Goal: Transaction & Acquisition: Purchase product/service

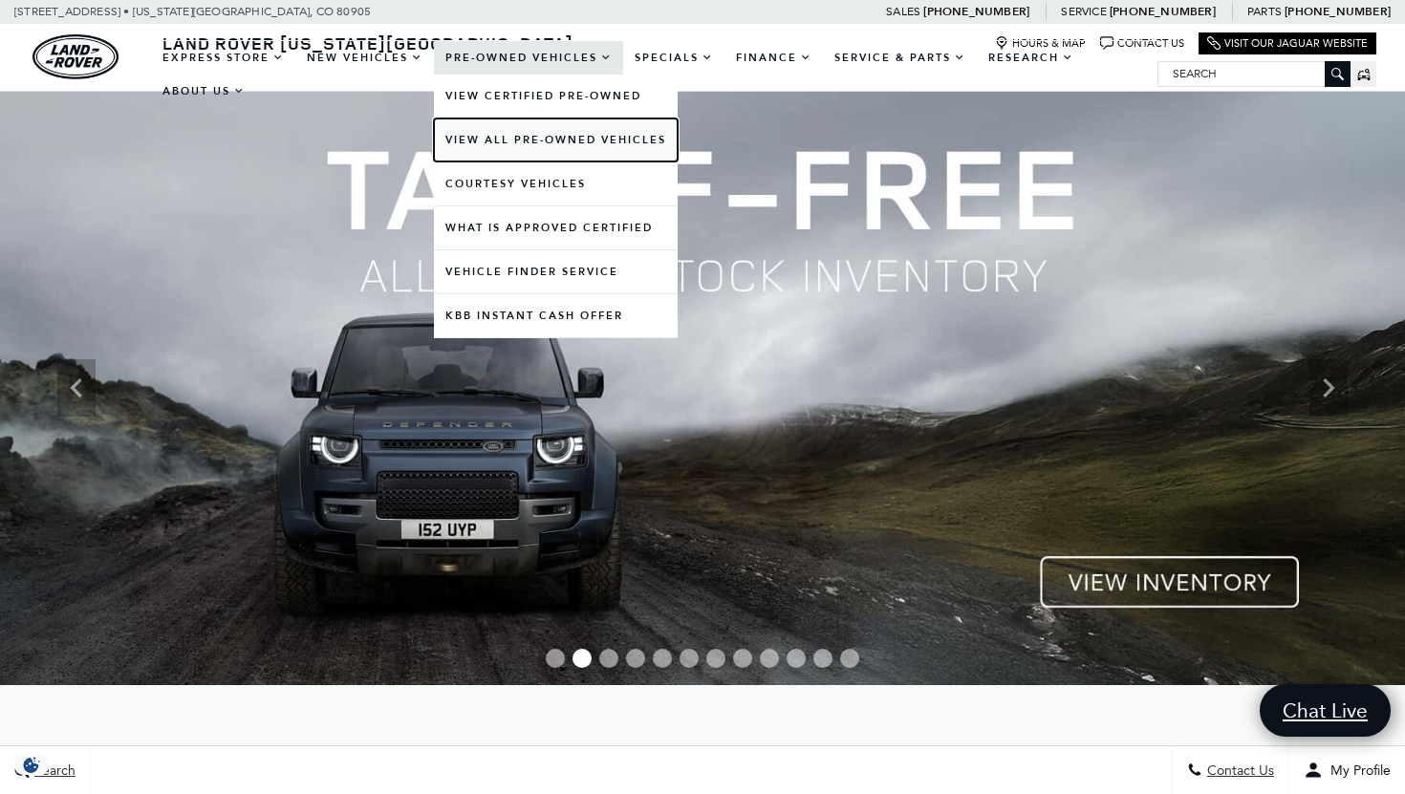
click at [527, 133] on link "View All Pre-Owned Vehicles" at bounding box center [556, 139] width 244 height 43
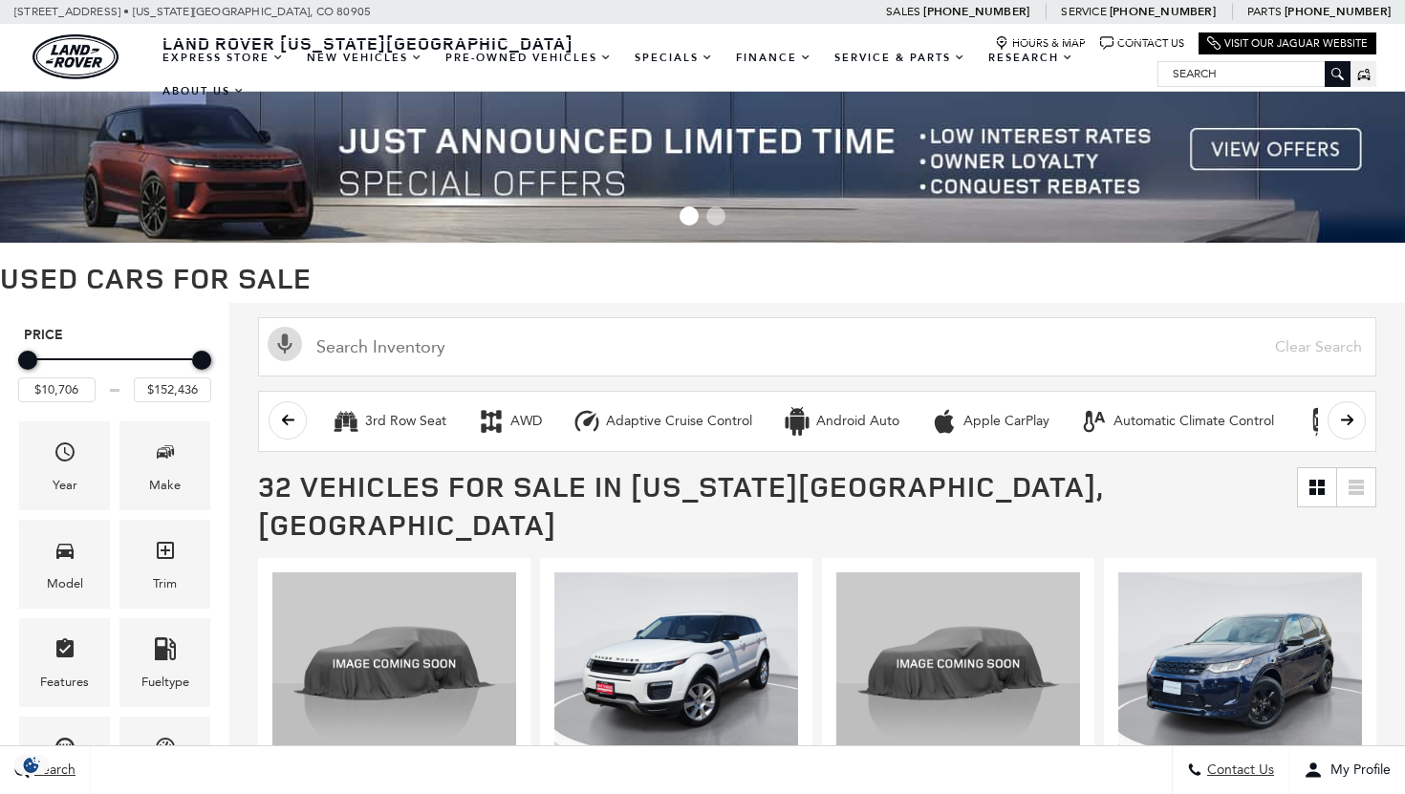
scroll to position [65, 0]
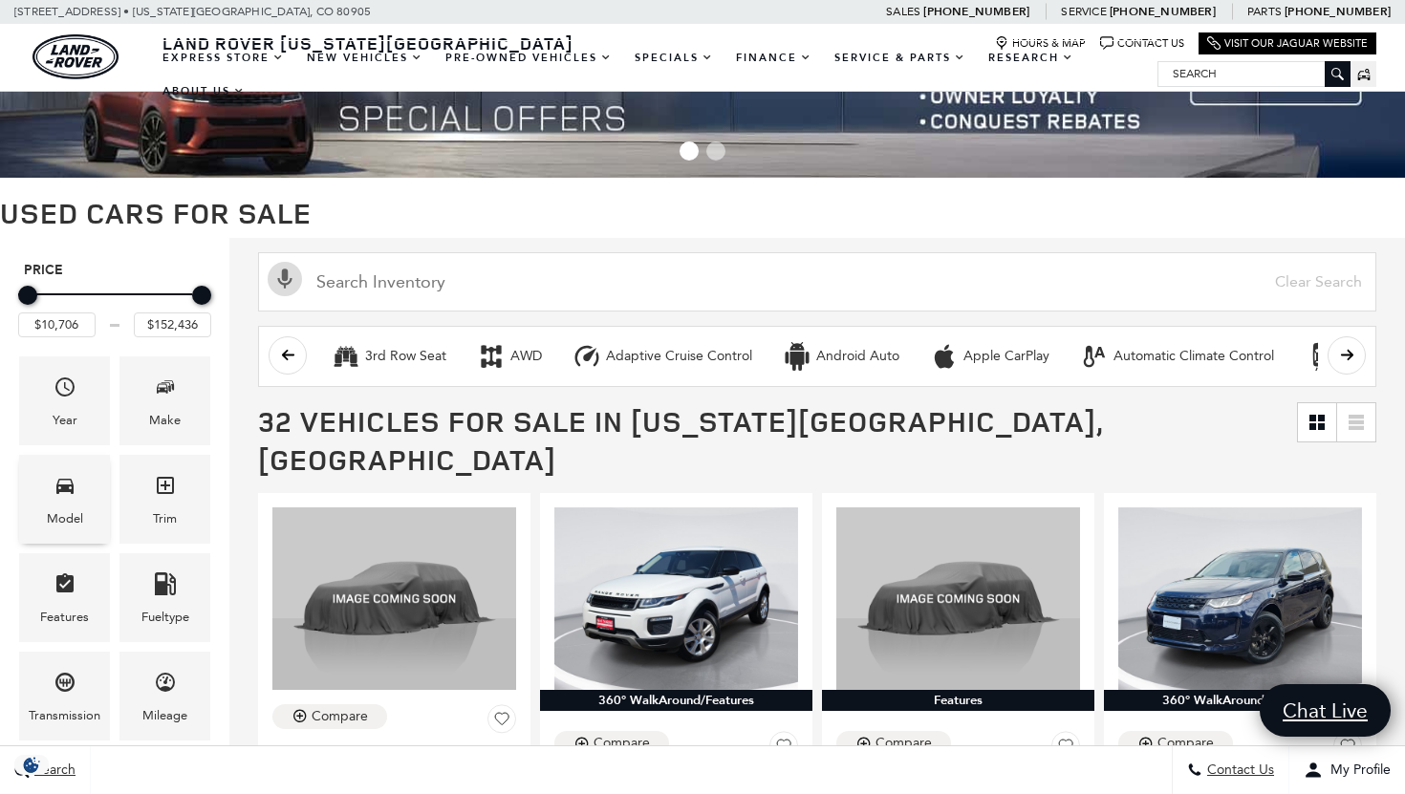
click at [80, 497] on div "Model" at bounding box center [64, 499] width 91 height 89
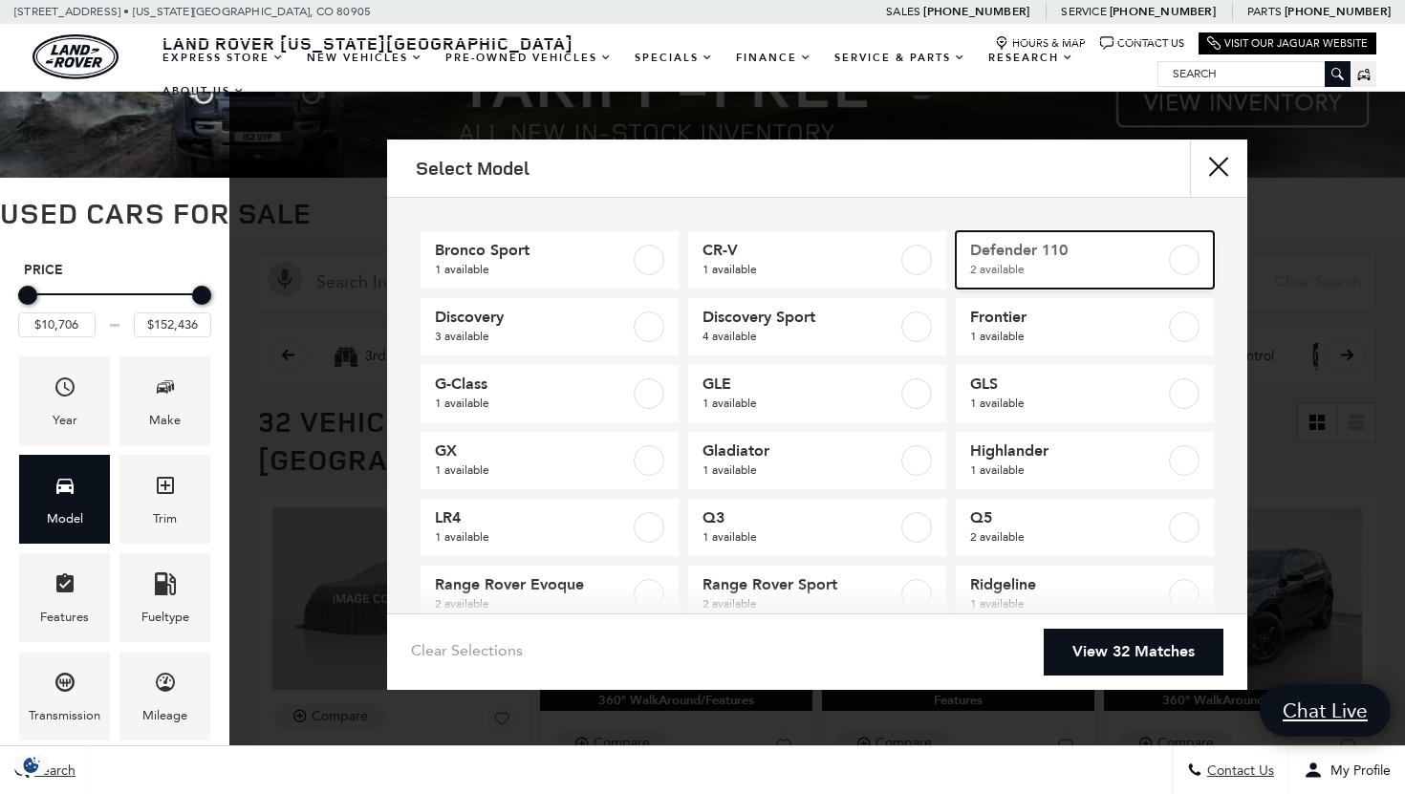
click at [1012, 268] on span "2 available" at bounding box center [1067, 269] width 195 height 19
type input "$41,776"
type input "$58,835"
checkbox input "true"
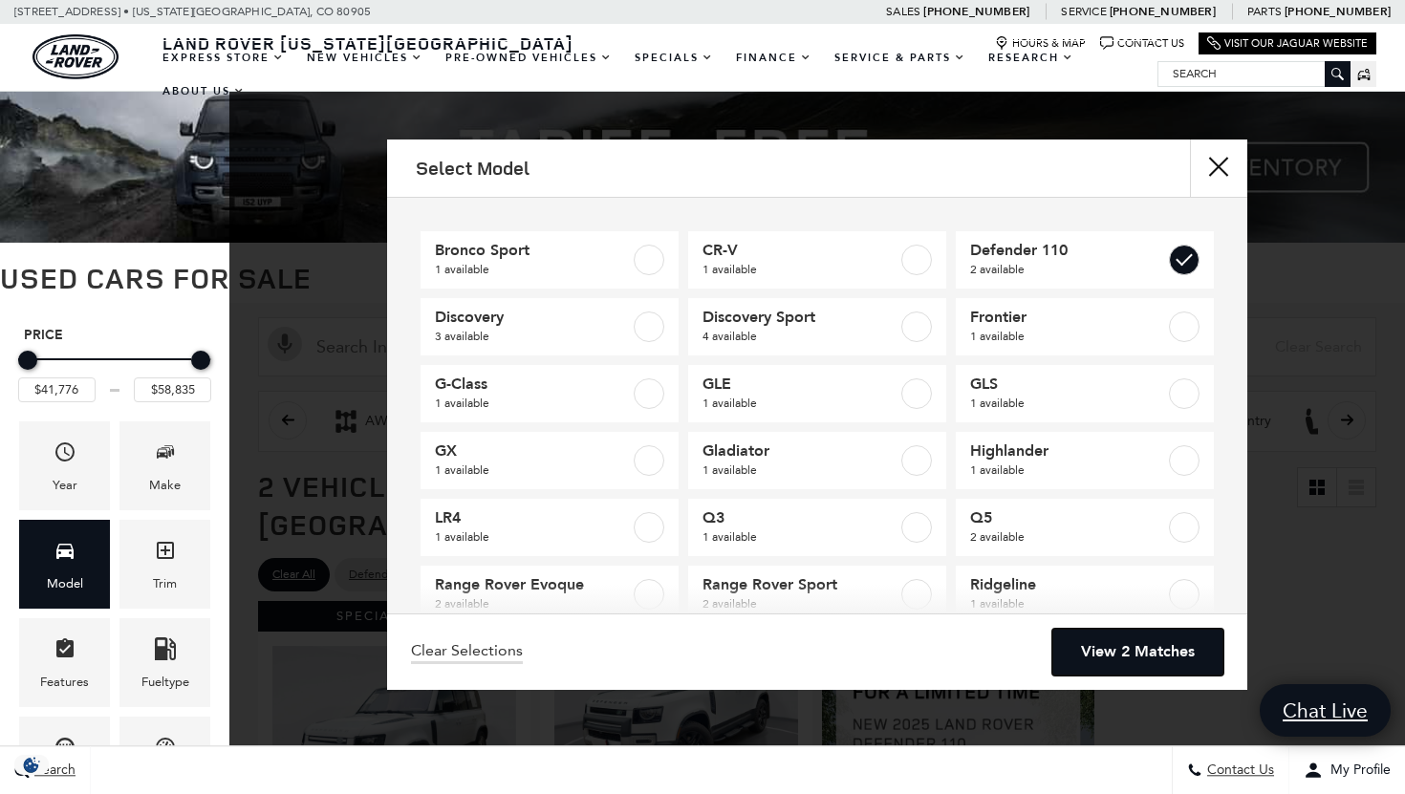
click at [1140, 645] on link "View 2 Matches" at bounding box center [1137, 652] width 171 height 47
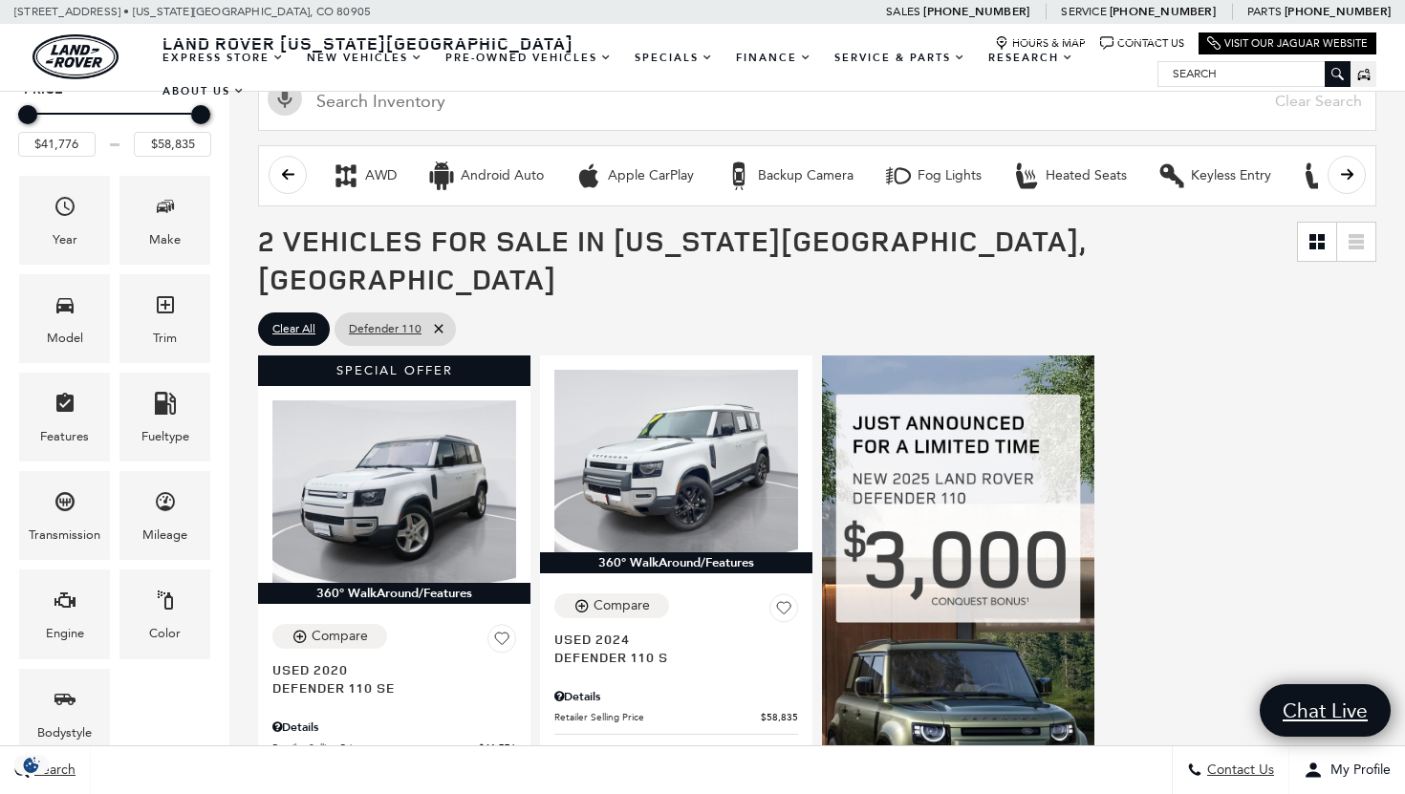
scroll to position [247, 0]
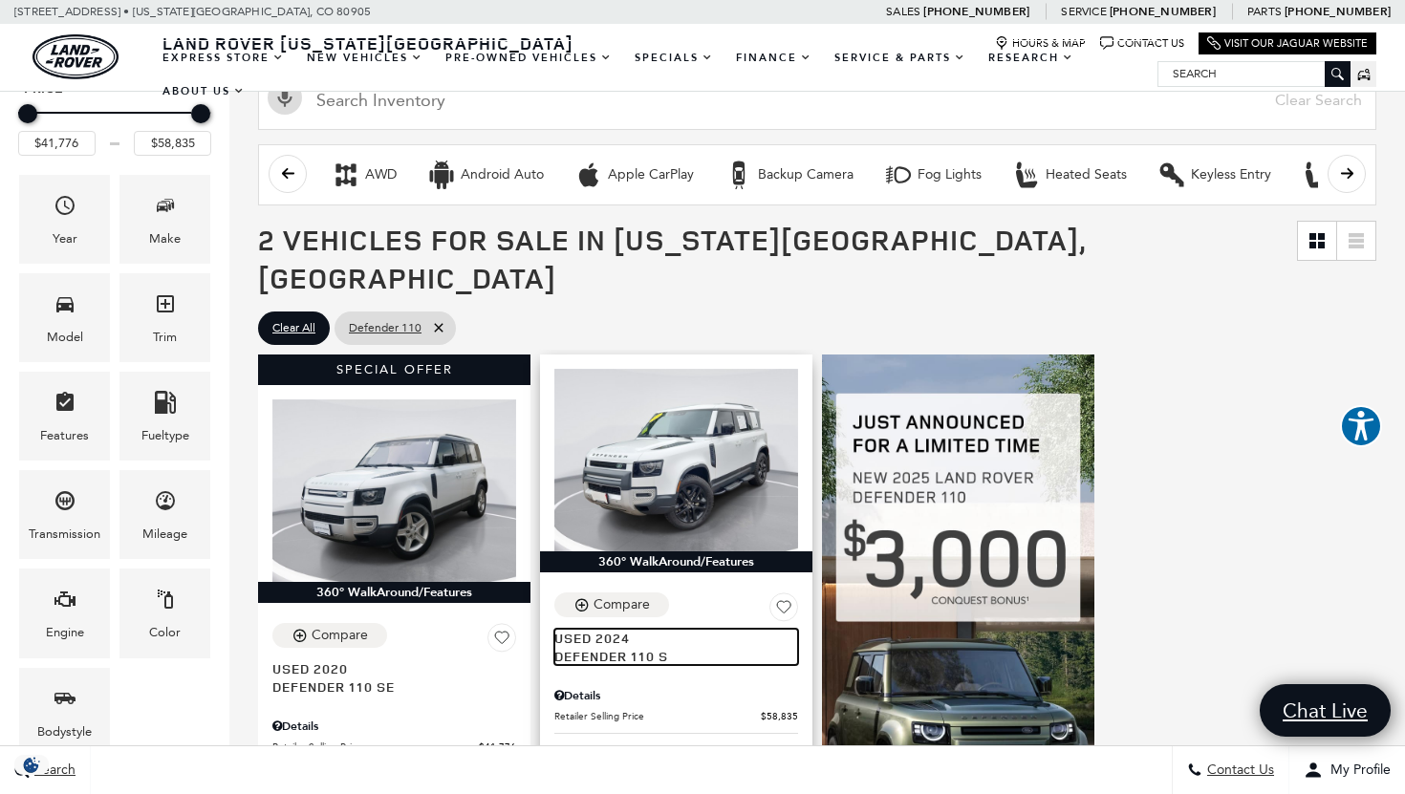
click at [602, 647] on span "Defender 110 S" at bounding box center [668, 656] width 229 height 18
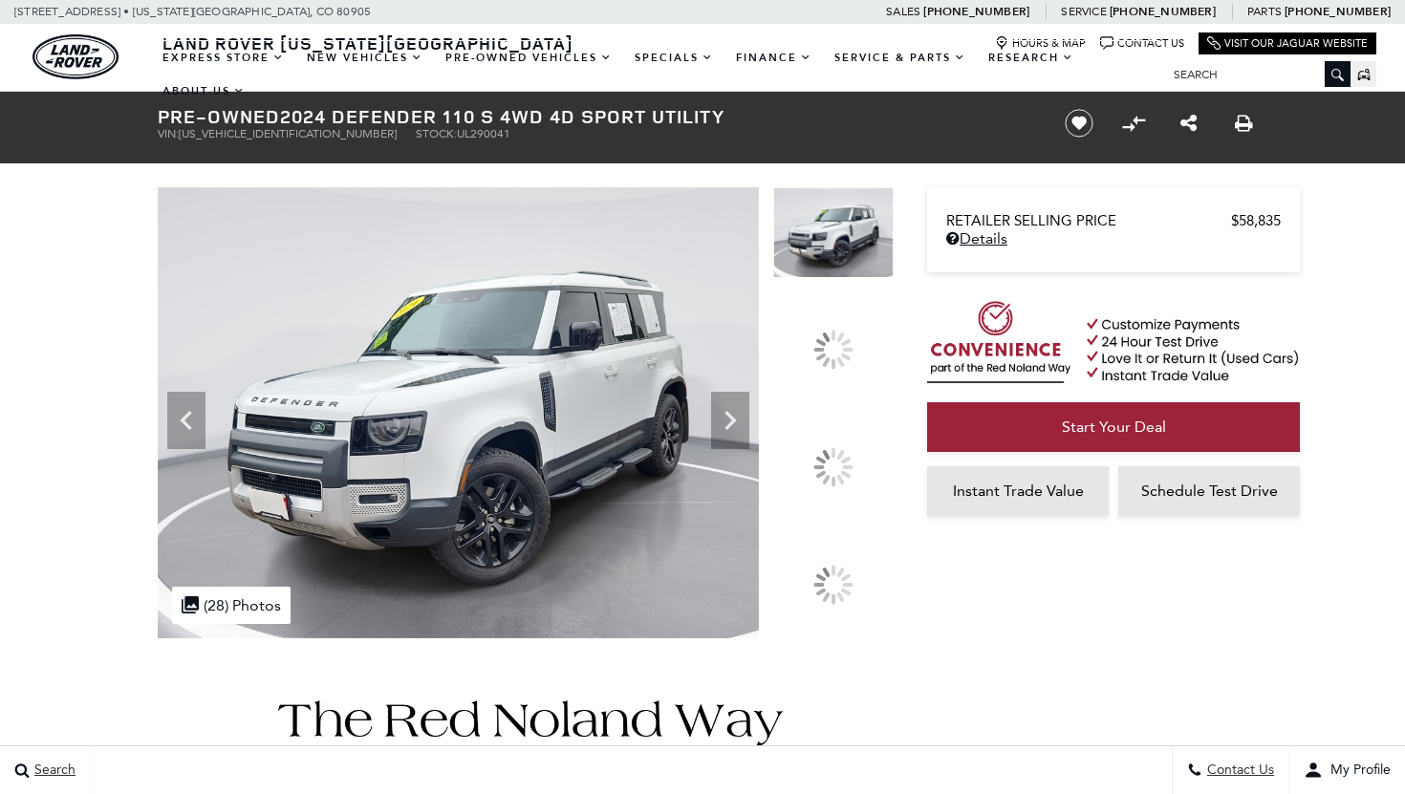
scroll to position [173, 0]
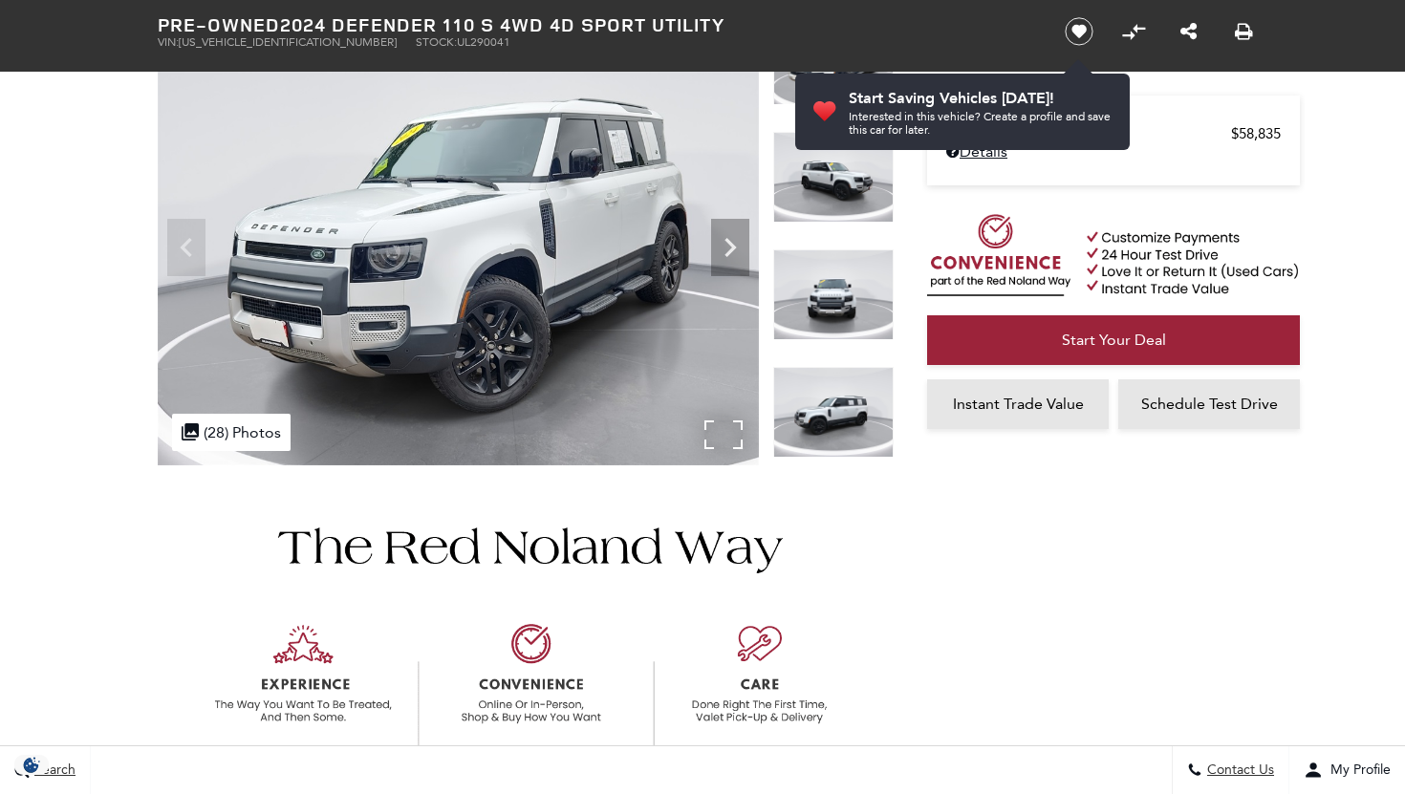
click at [602, 300] on img at bounding box center [458, 239] width 601 height 451
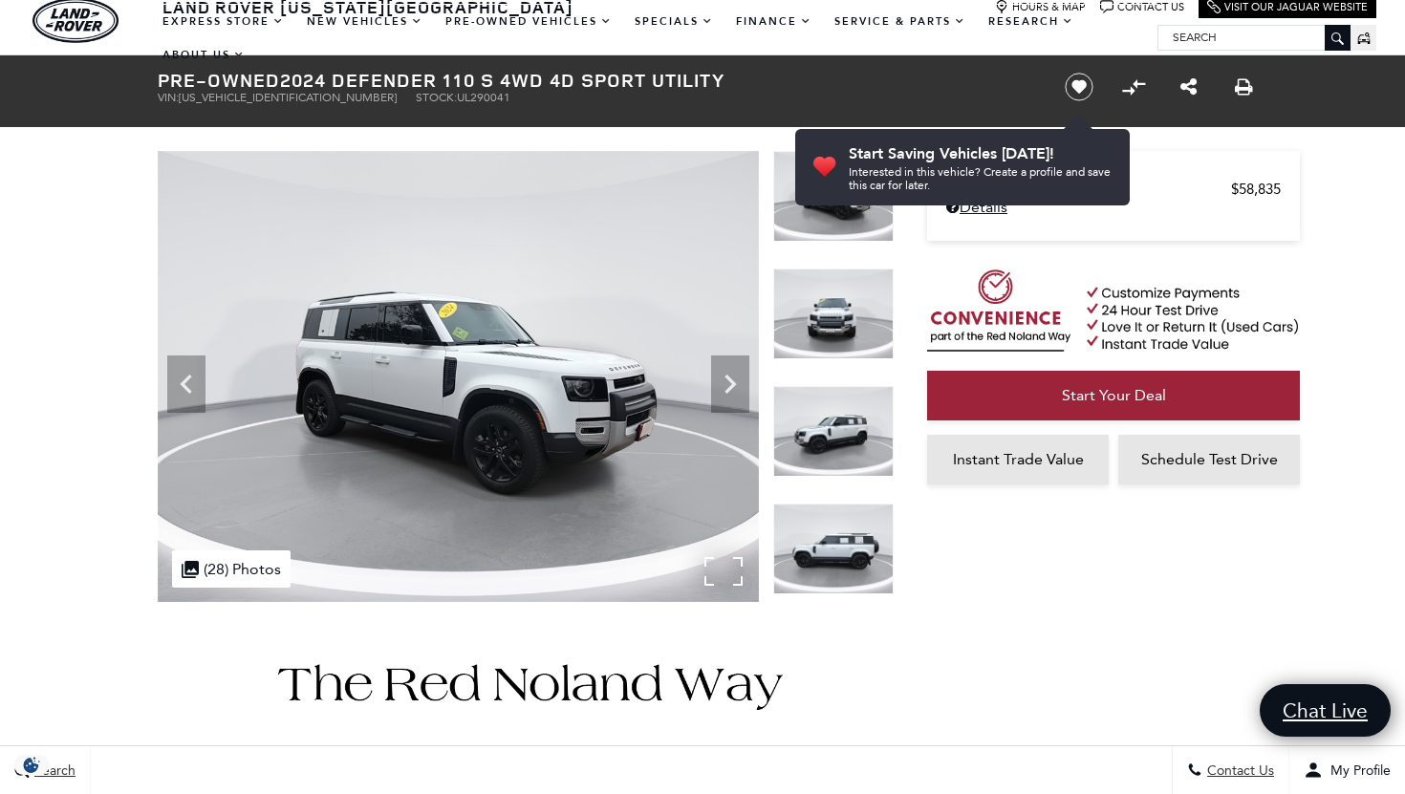
scroll to position [37, 0]
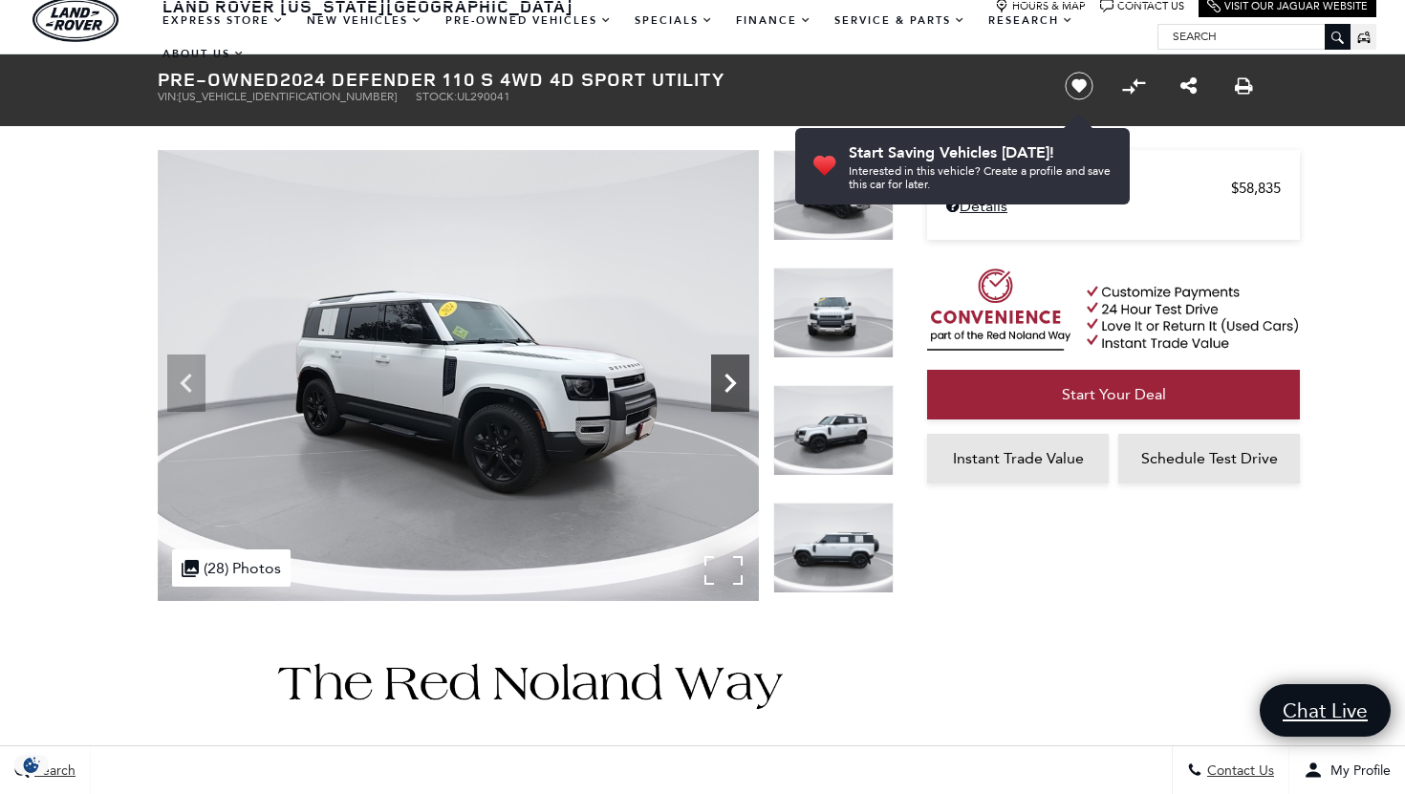
click at [729, 376] on icon "Next" at bounding box center [730, 383] width 38 height 38
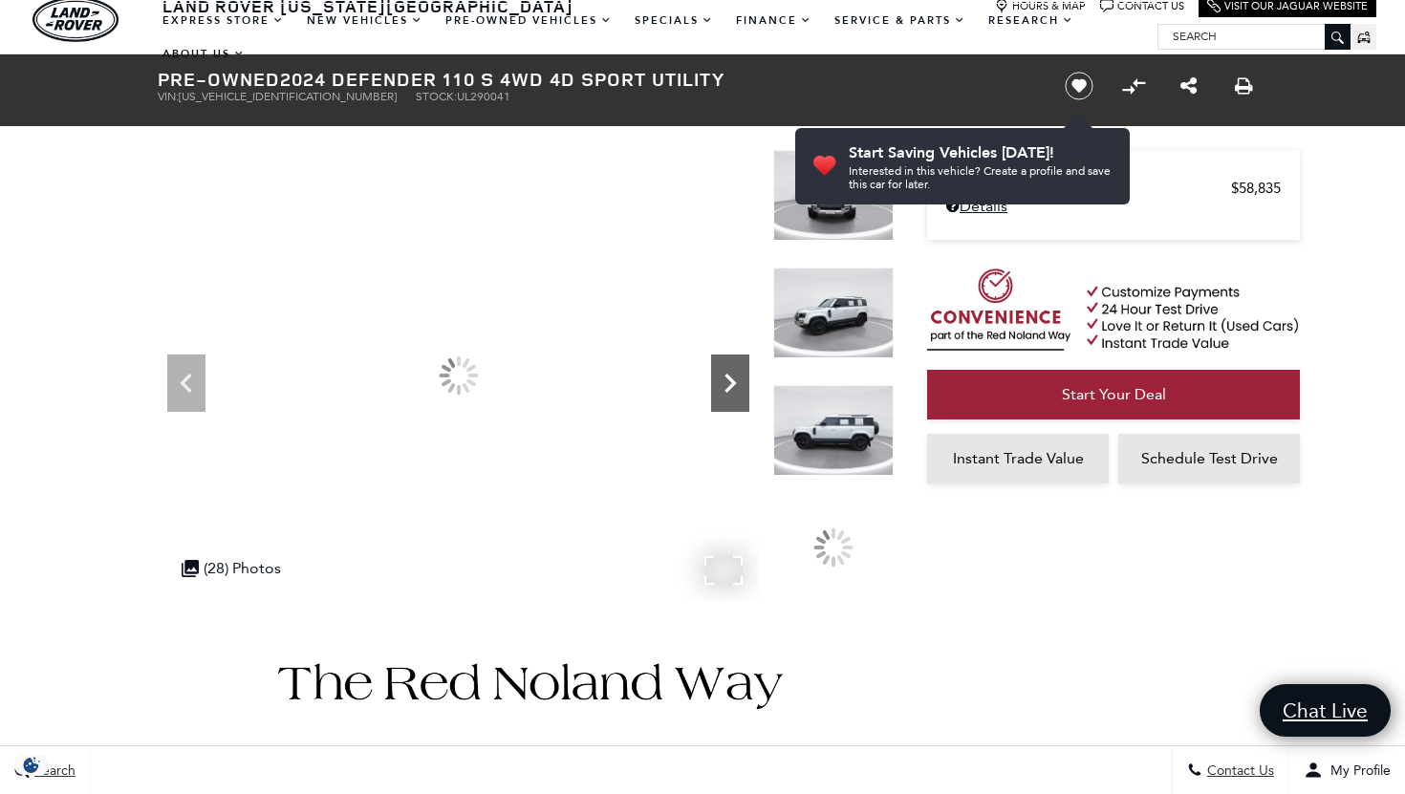
click at [729, 376] on icon "Next" at bounding box center [730, 383] width 38 height 38
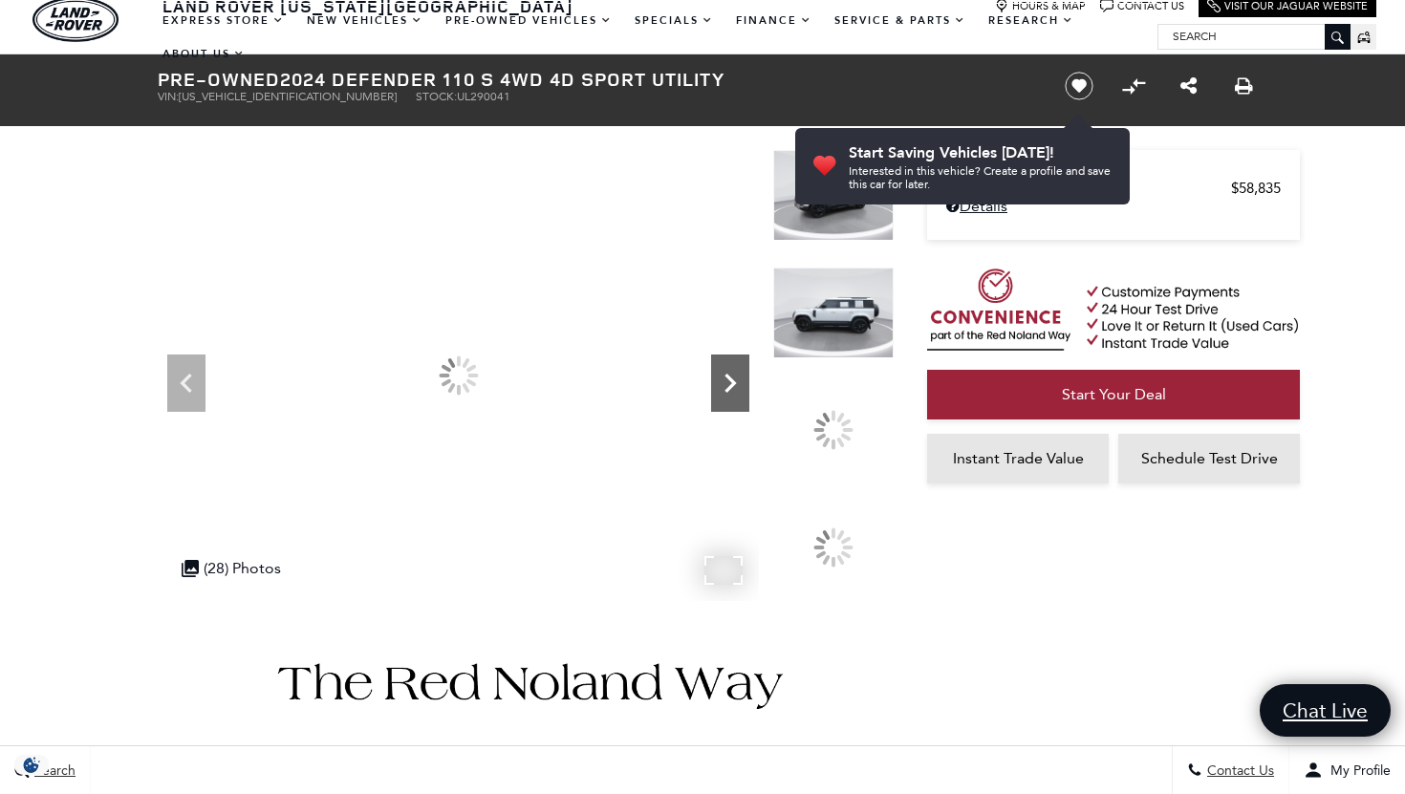
click at [729, 376] on icon "Next" at bounding box center [730, 383] width 38 height 38
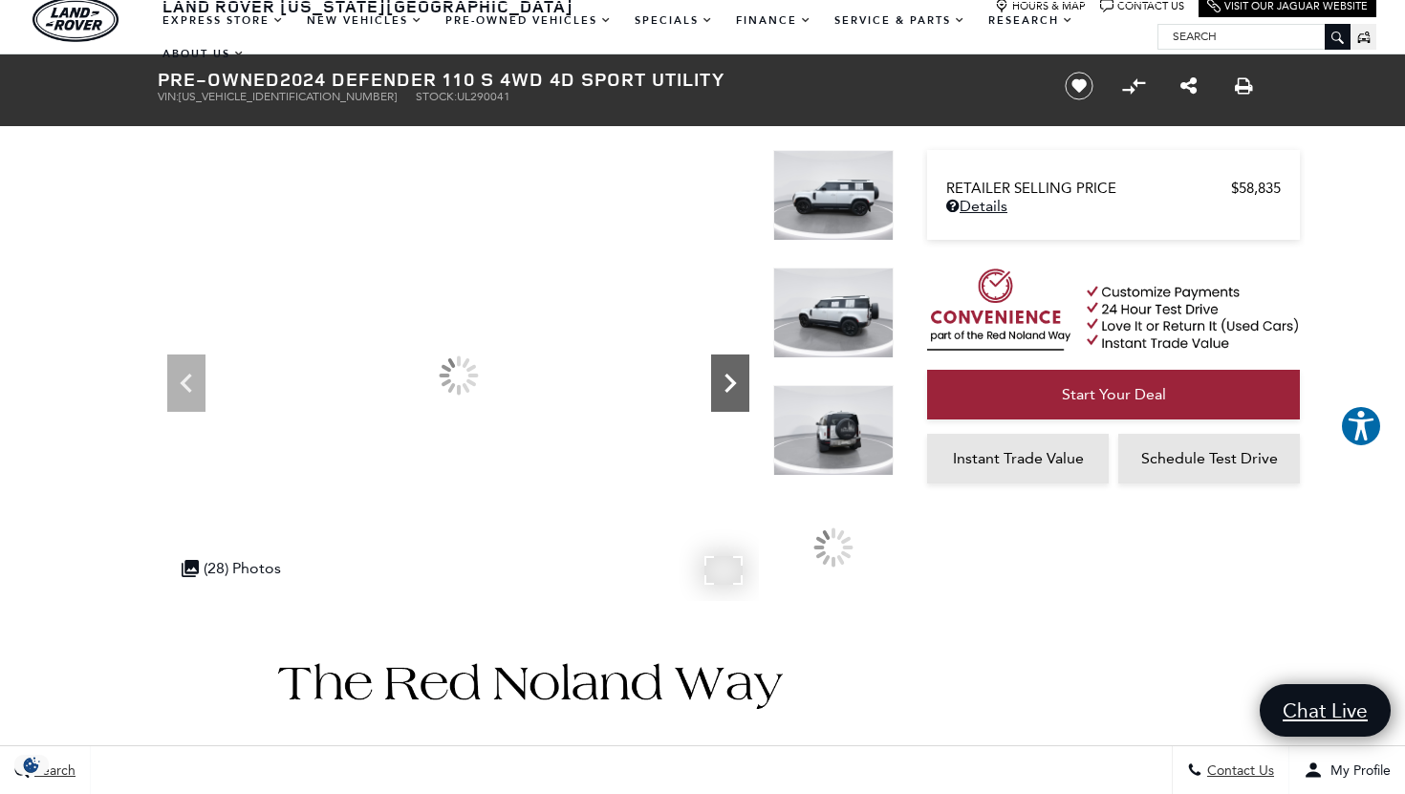
click at [729, 376] on icon "Next" at bounding box center [730, 383] width 38 height 38
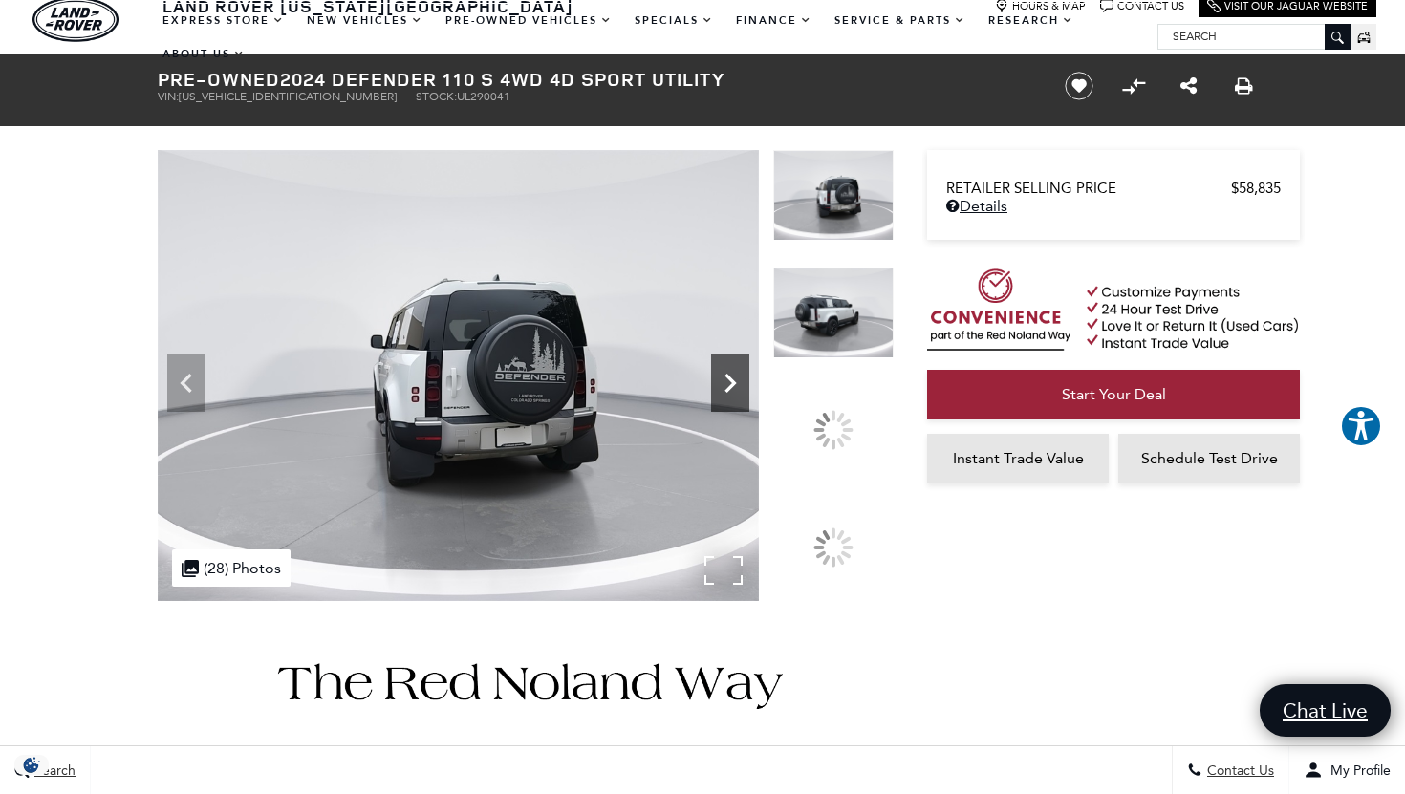
click at [729, 376] on icon "Next" at bounding box center [730, 383] width 38 height 38
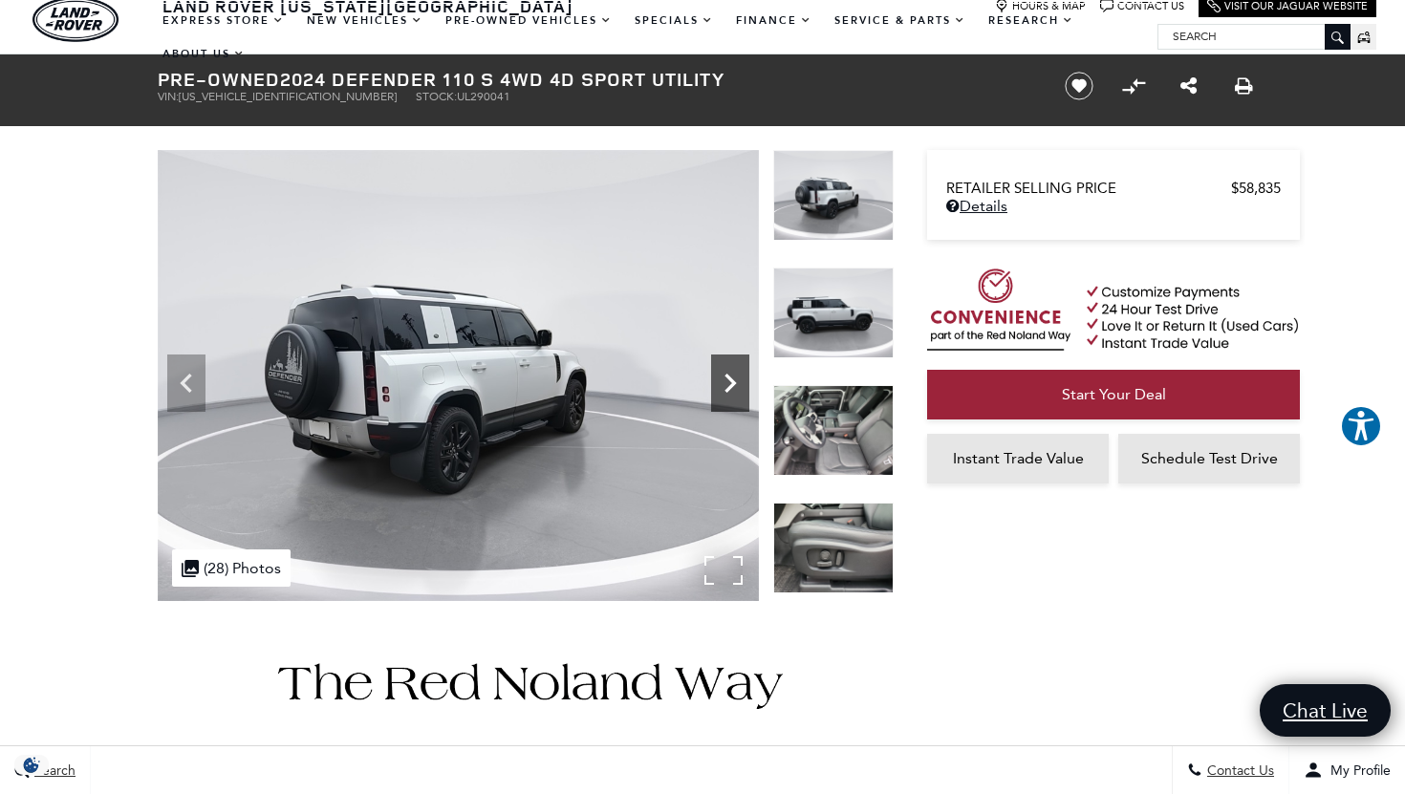
click at [729, 376] on icon "Next" at bounding box center [729, 383] width 11 height 19
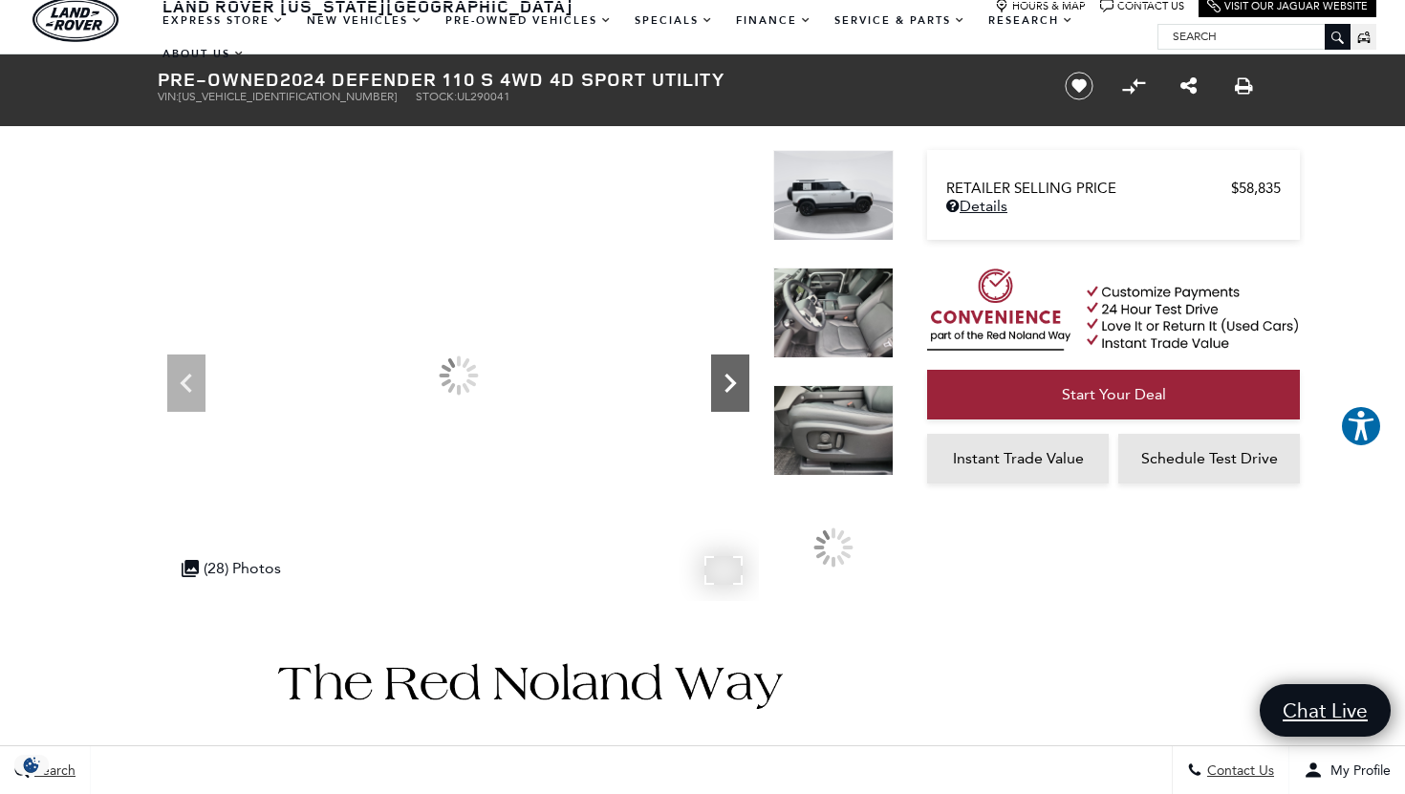
click at [729, 376] on icon "Next" at bounding box center [729, 383] width 11 height 19
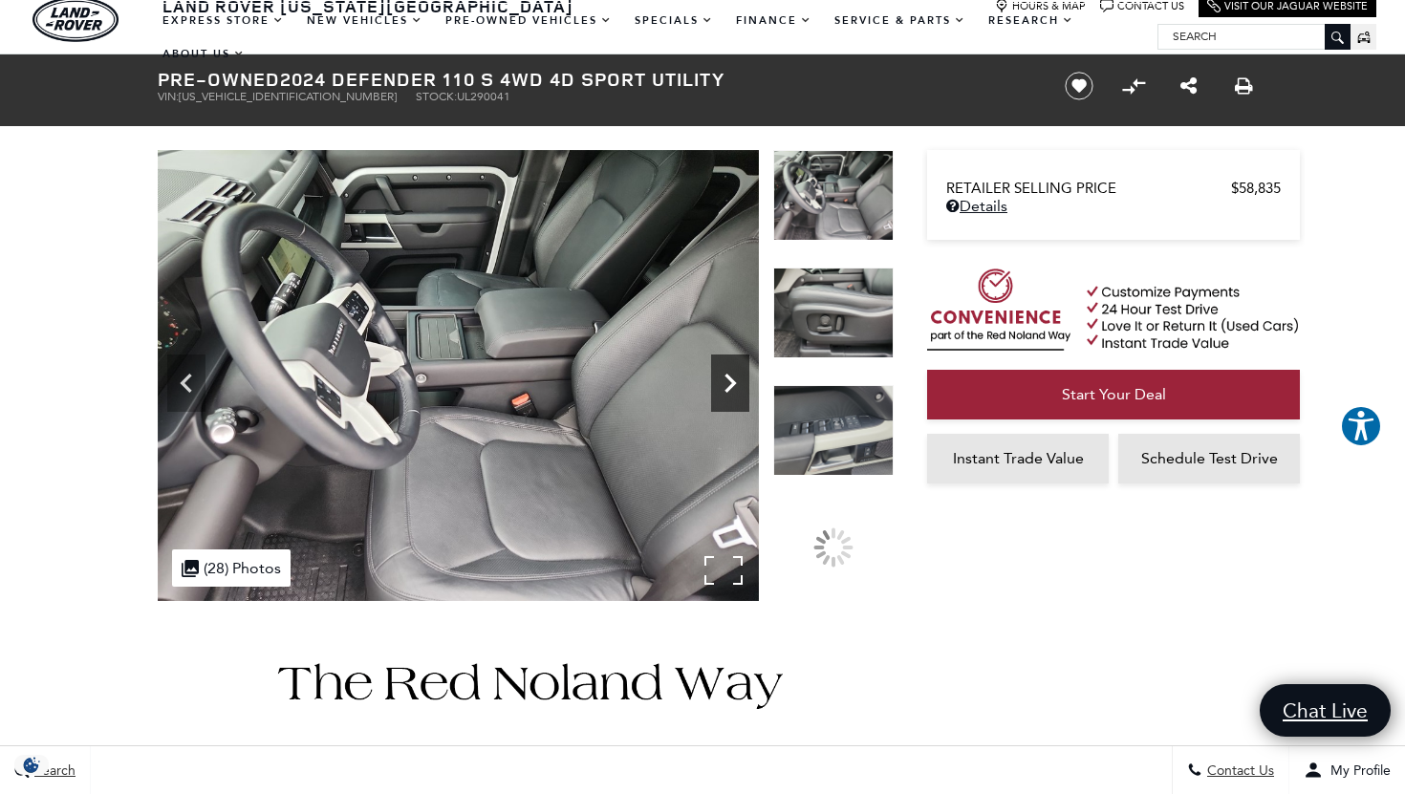
click at [729, 376] on icon "Next" at bounding box center [729, 383] width 11 height 19
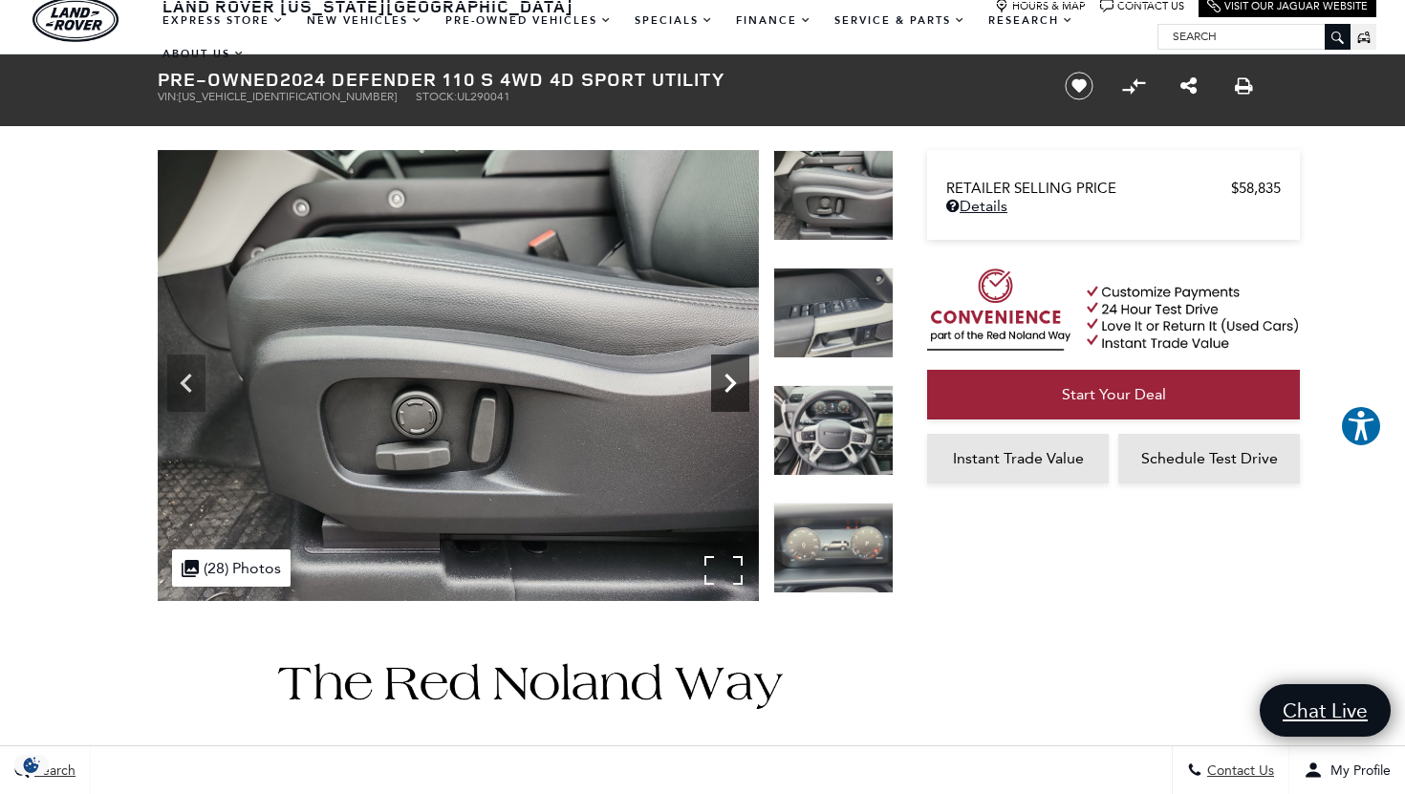
click at [729, 376] on icon "Next" at bounding box center [729, 383] width 11 height 19
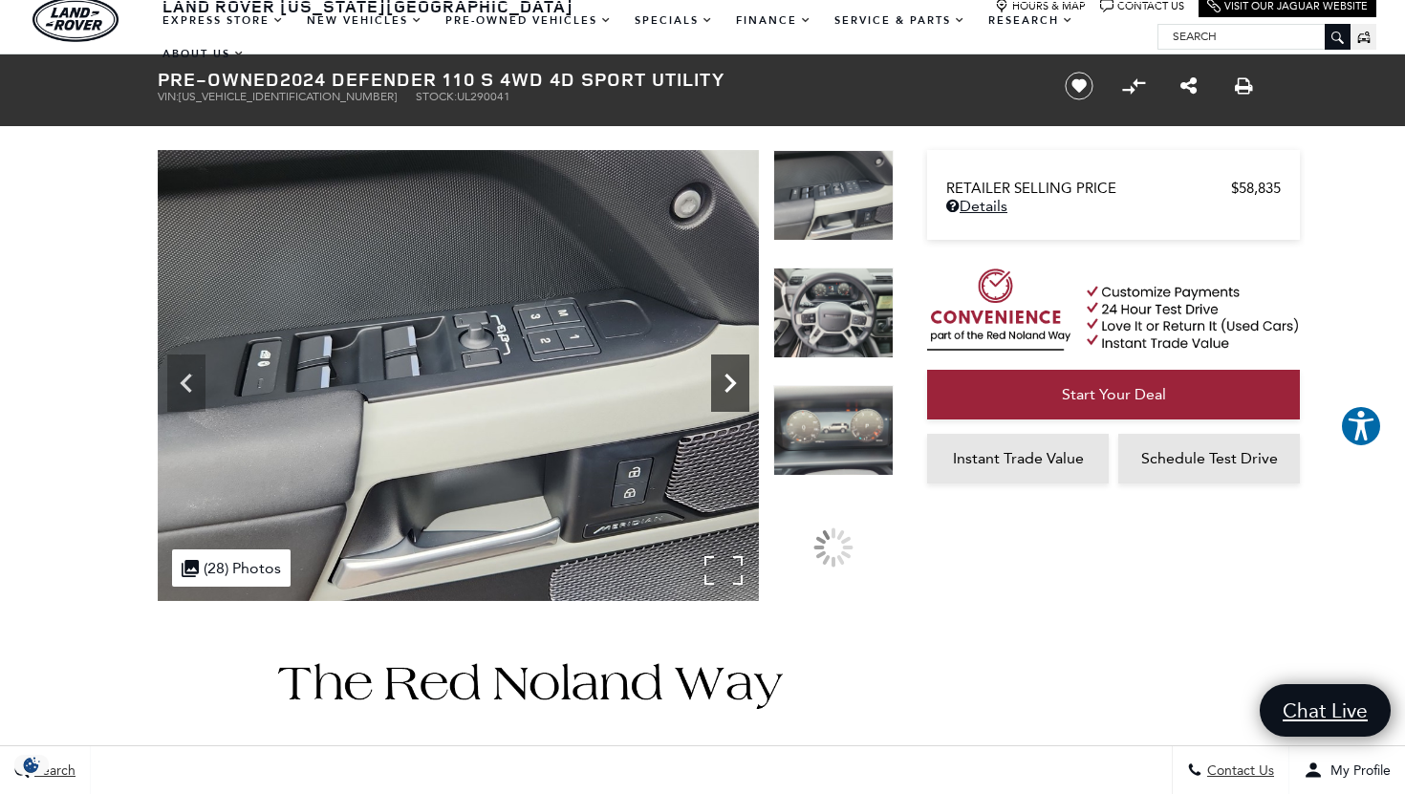
click at [729, 376] on icon "Next" at bounding box center [729, 383] width 11 height 19
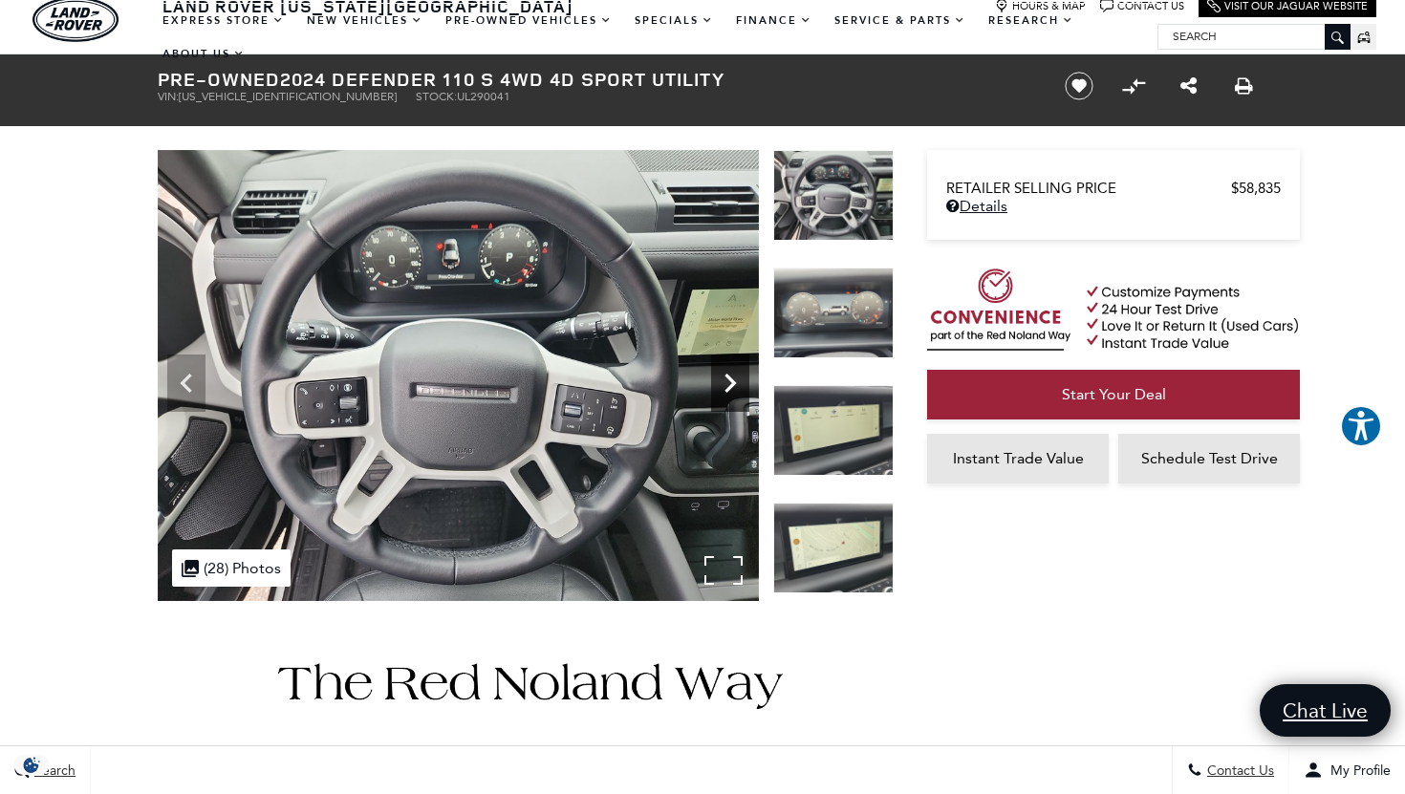
click at [729, 376] on icon "Next" at bounding box center [729, 383] width 11 height 19
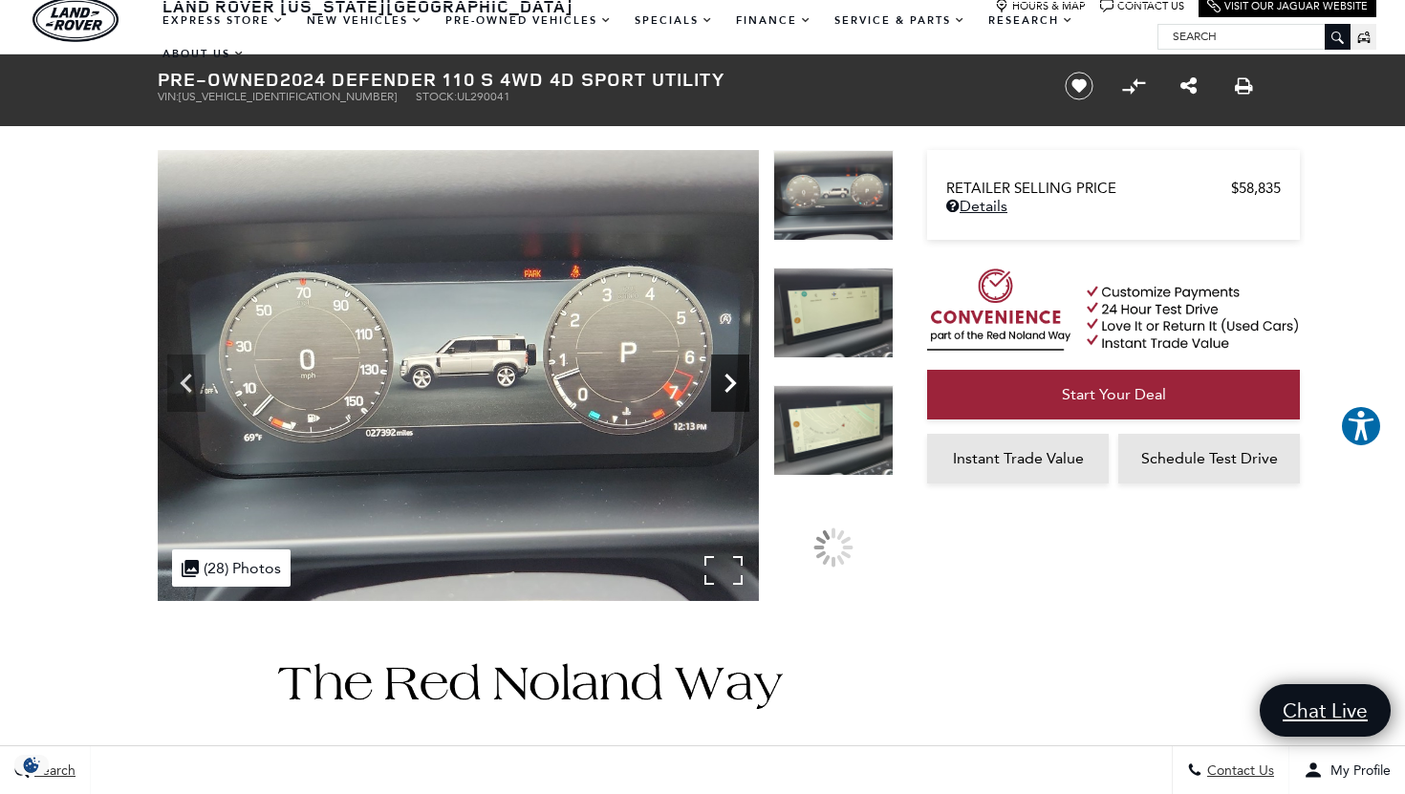
click at [729, 376] on icon "Next" at bounding box center [729, 383] width 11 height 19
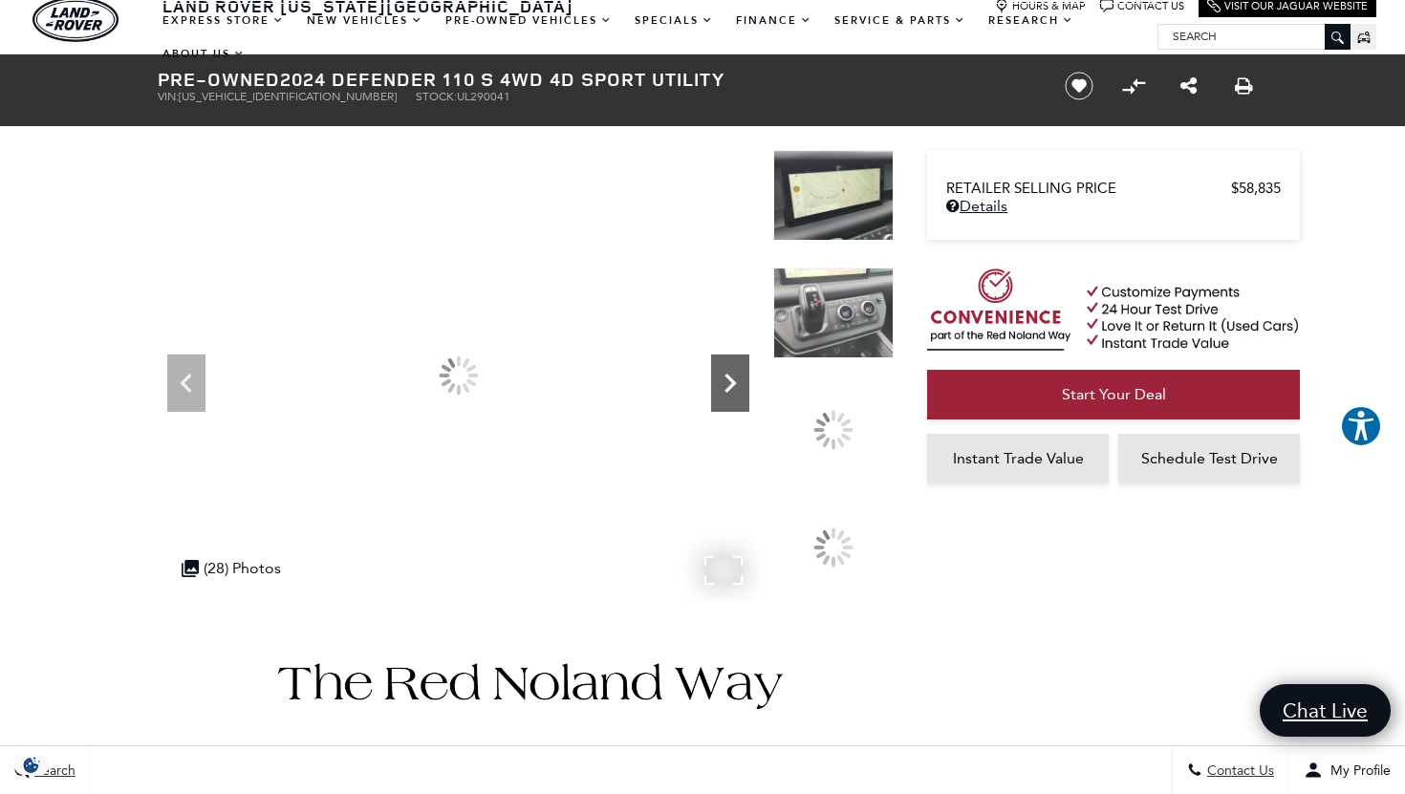
click at [729, 376] on icon "Next" at bounding box center [729, 383] width 11 height 19
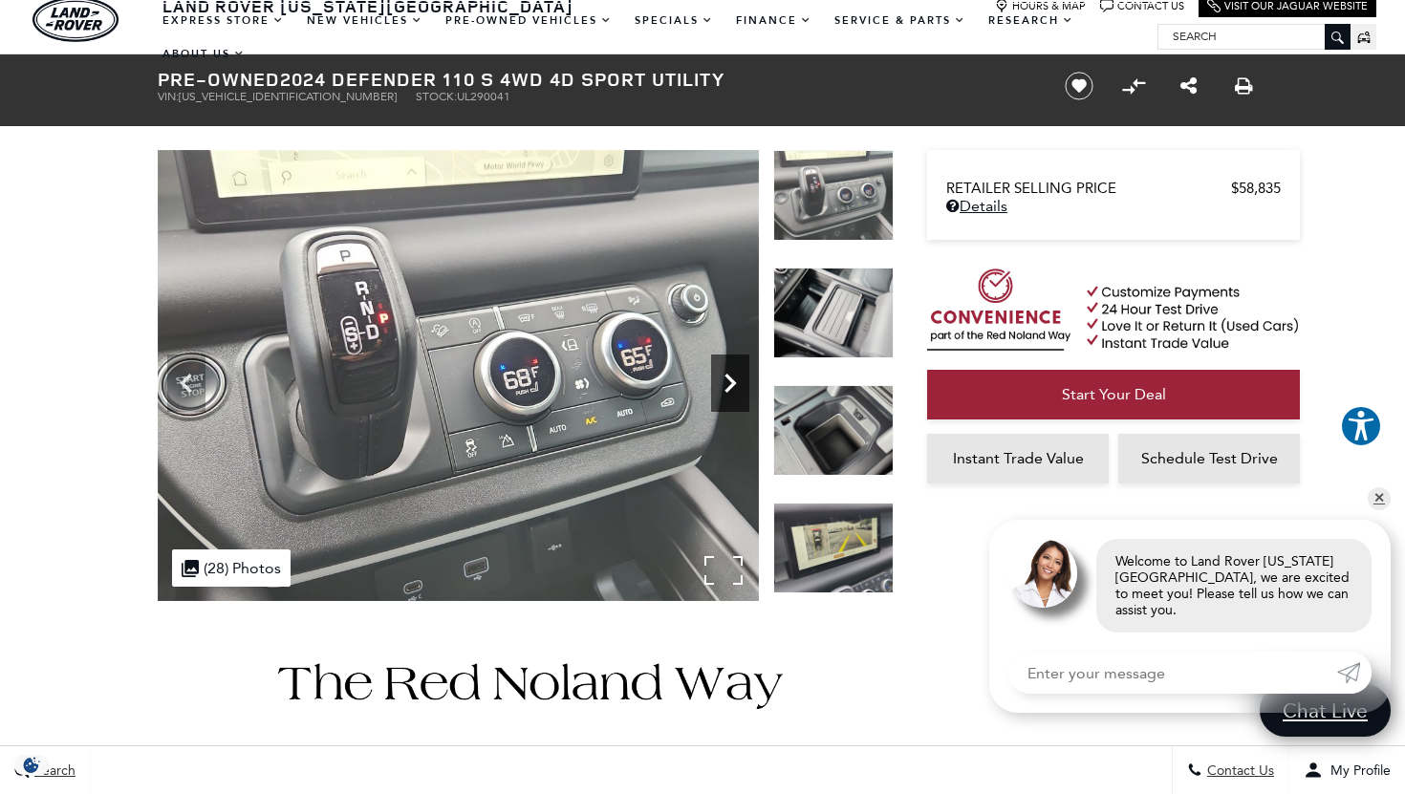
click at [729, 376] on icon "Next" at bounding box center [729, 383] width 11 height 19
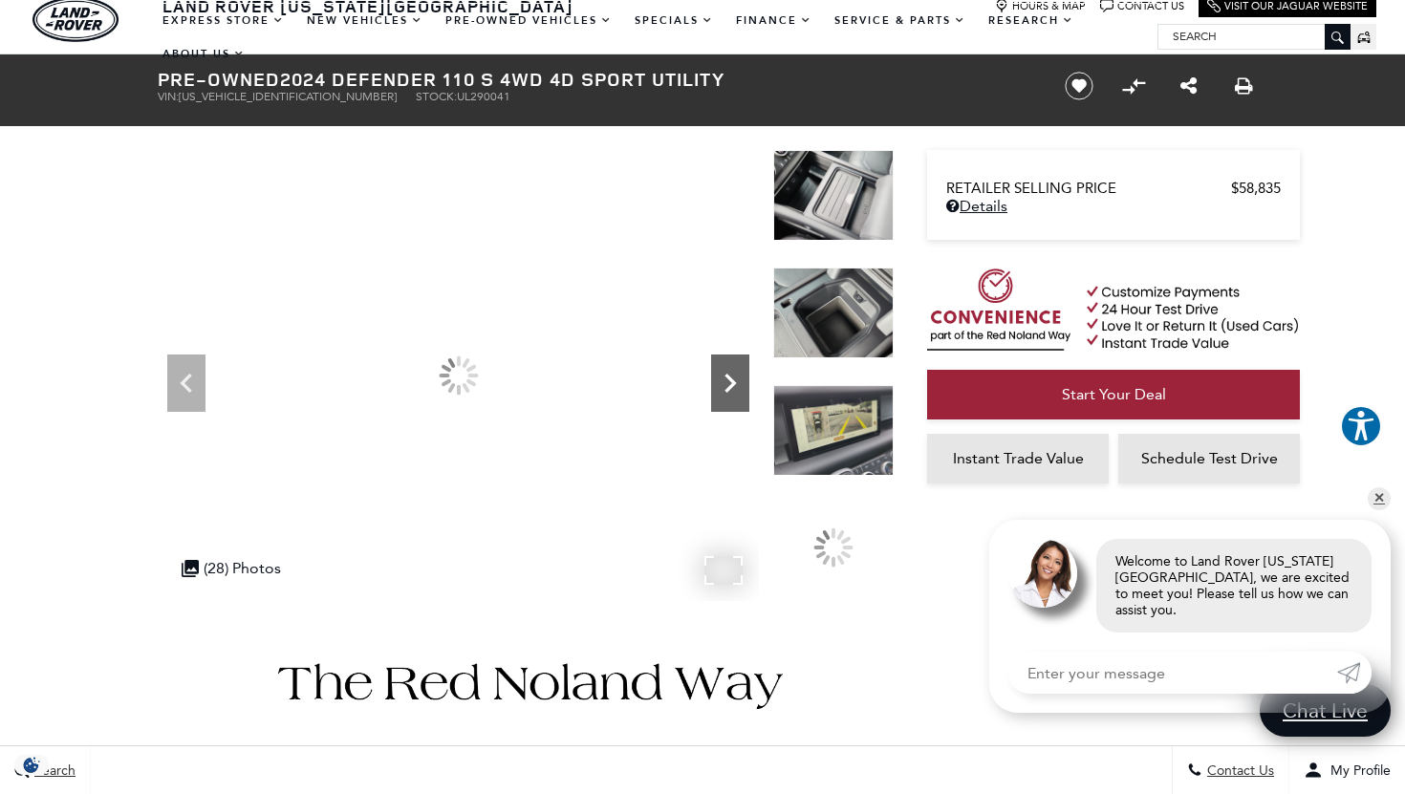
click at [729, 376] on icon "Next" at bounding box center [729, 383] width 11 height 19
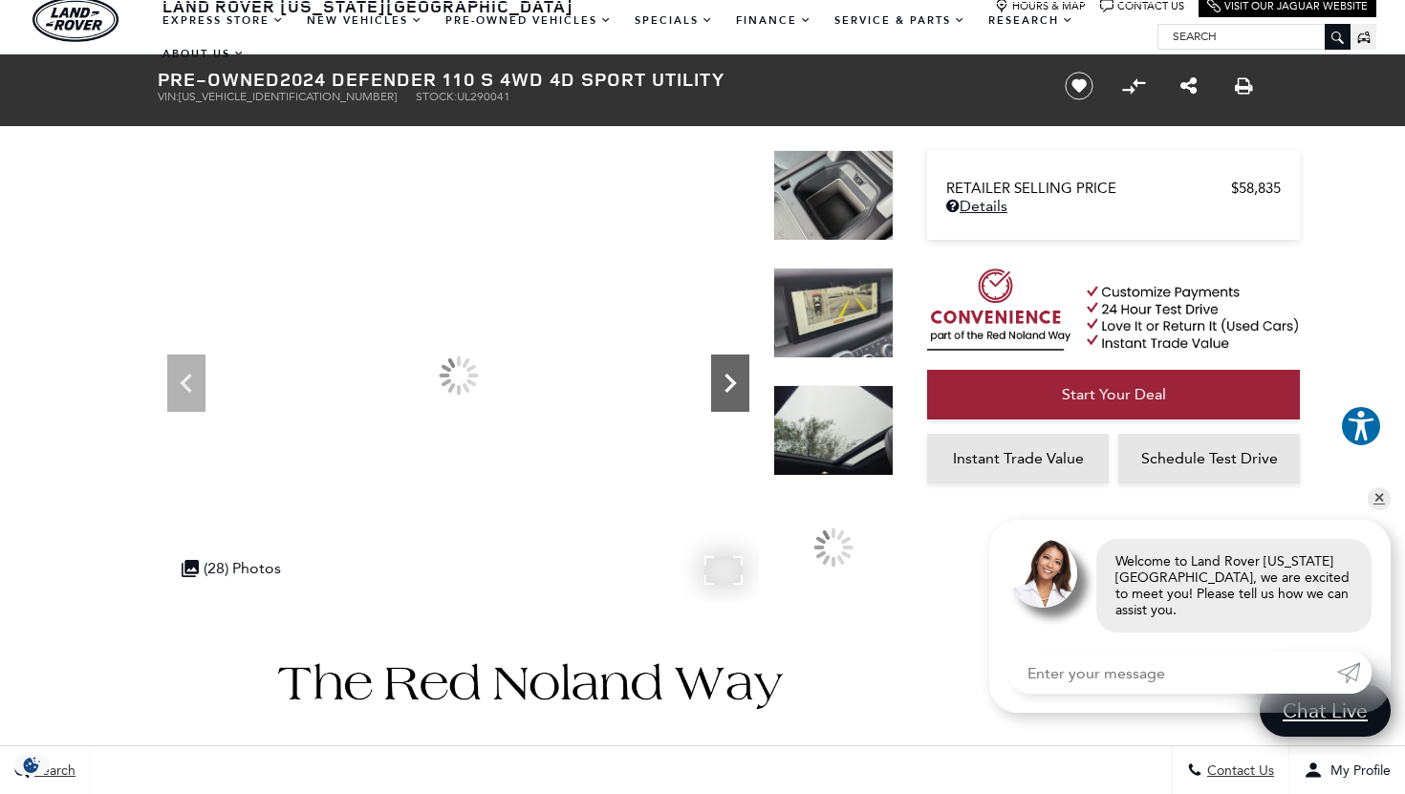
click at [729, 376] on icon "Next" at bounding box center [729, 383] width 11 height 19
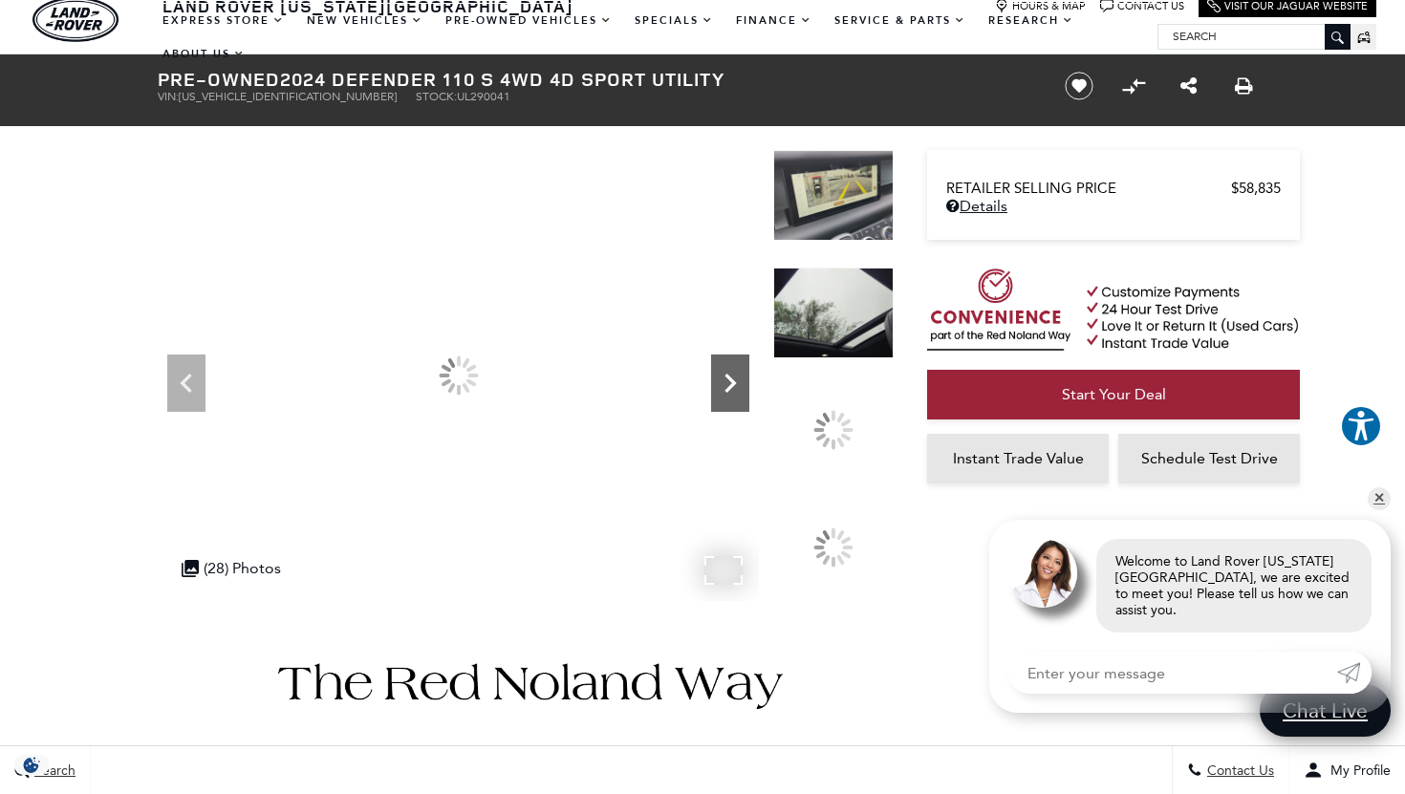
click at [729, 376] on icon "Next" at bounding box center [729, 383] width 11 height 19
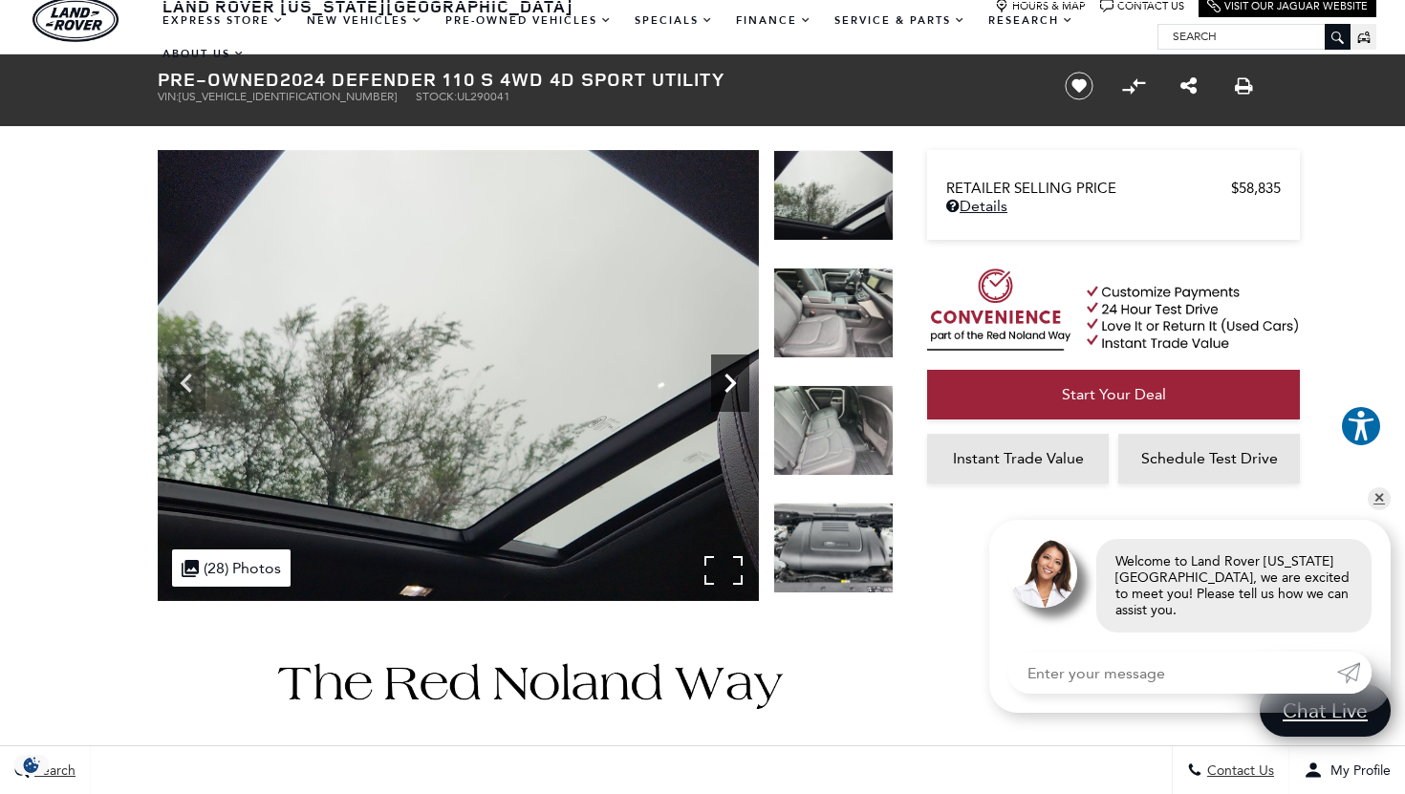
click at [729, 376] on icon "Next" at bounding box center [729, 383] width 11 height 19
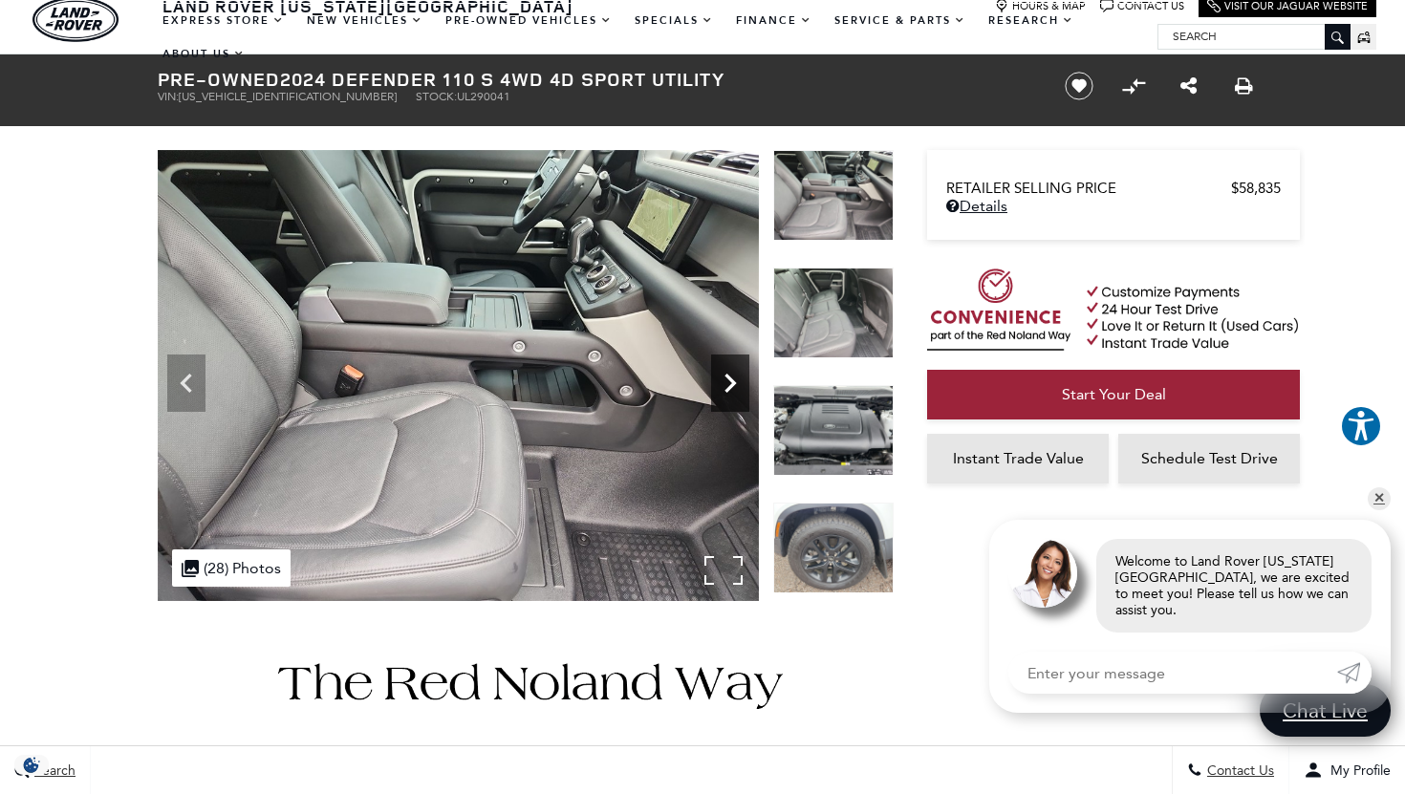
click at [729, 376] on icon "Next" at bounding box center [729, 383] width 11 height 19
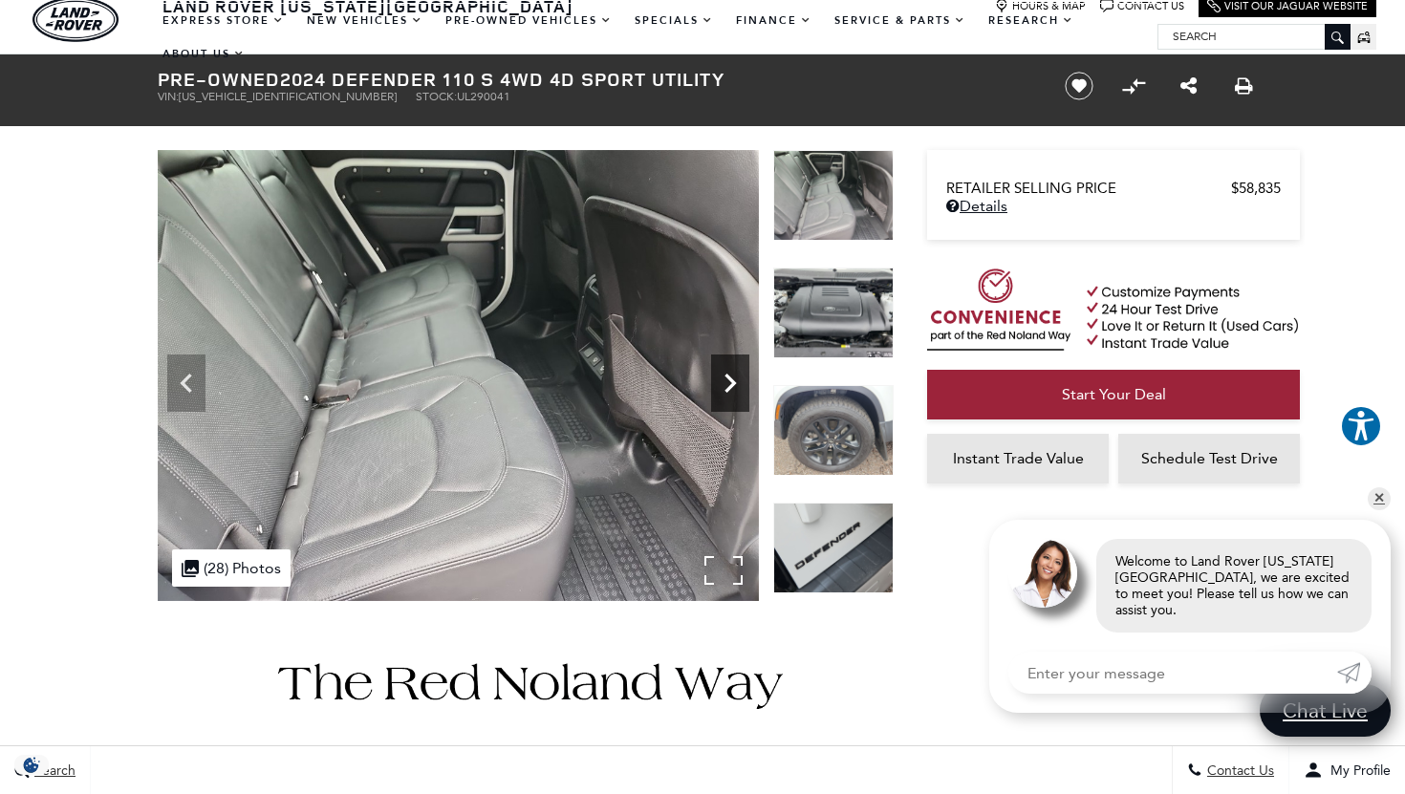
click at [729, 376] on icon "Next" at bounding box center [729, 383] width 11 height 19
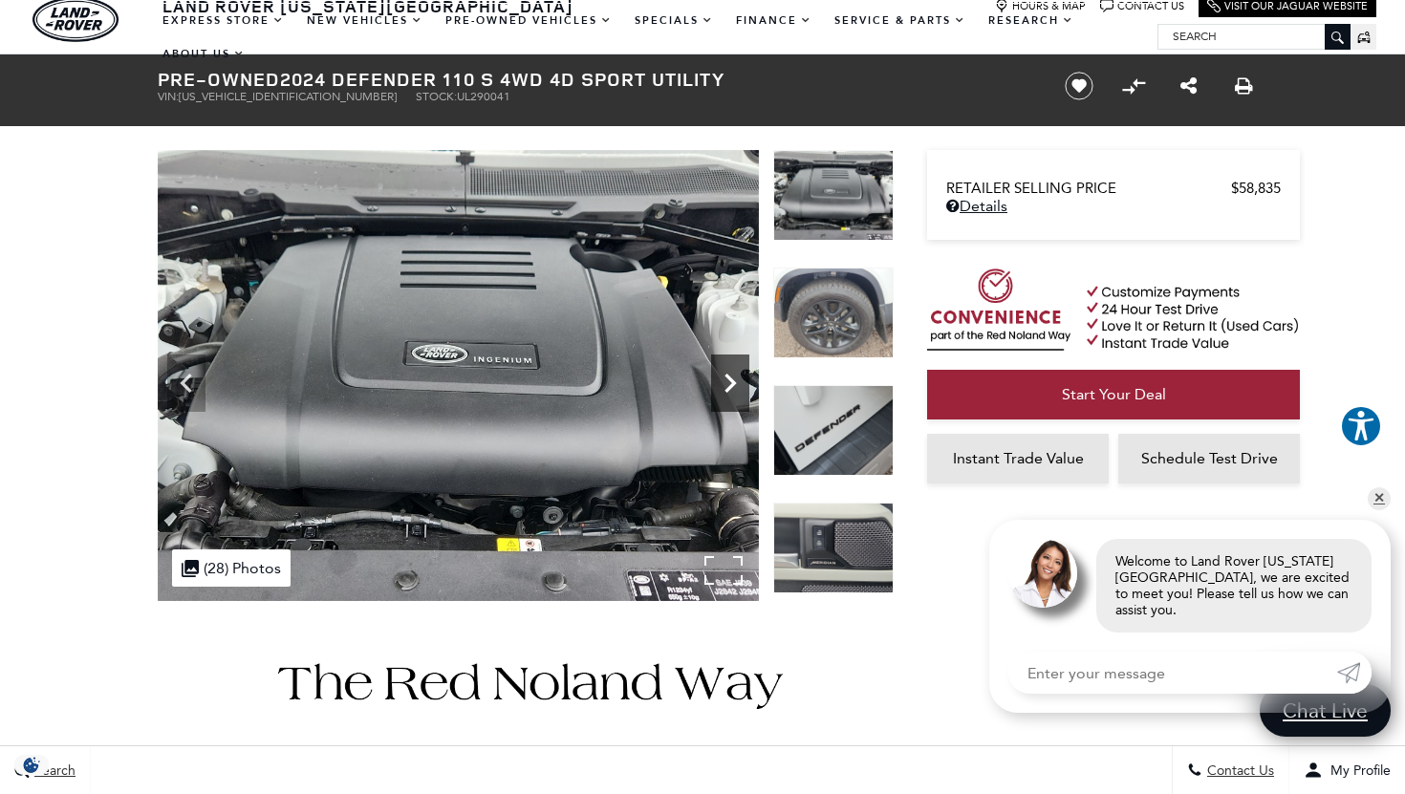
click at [729, 376] on icon "Next" at bounding box center [729, 383] width 11 height 19
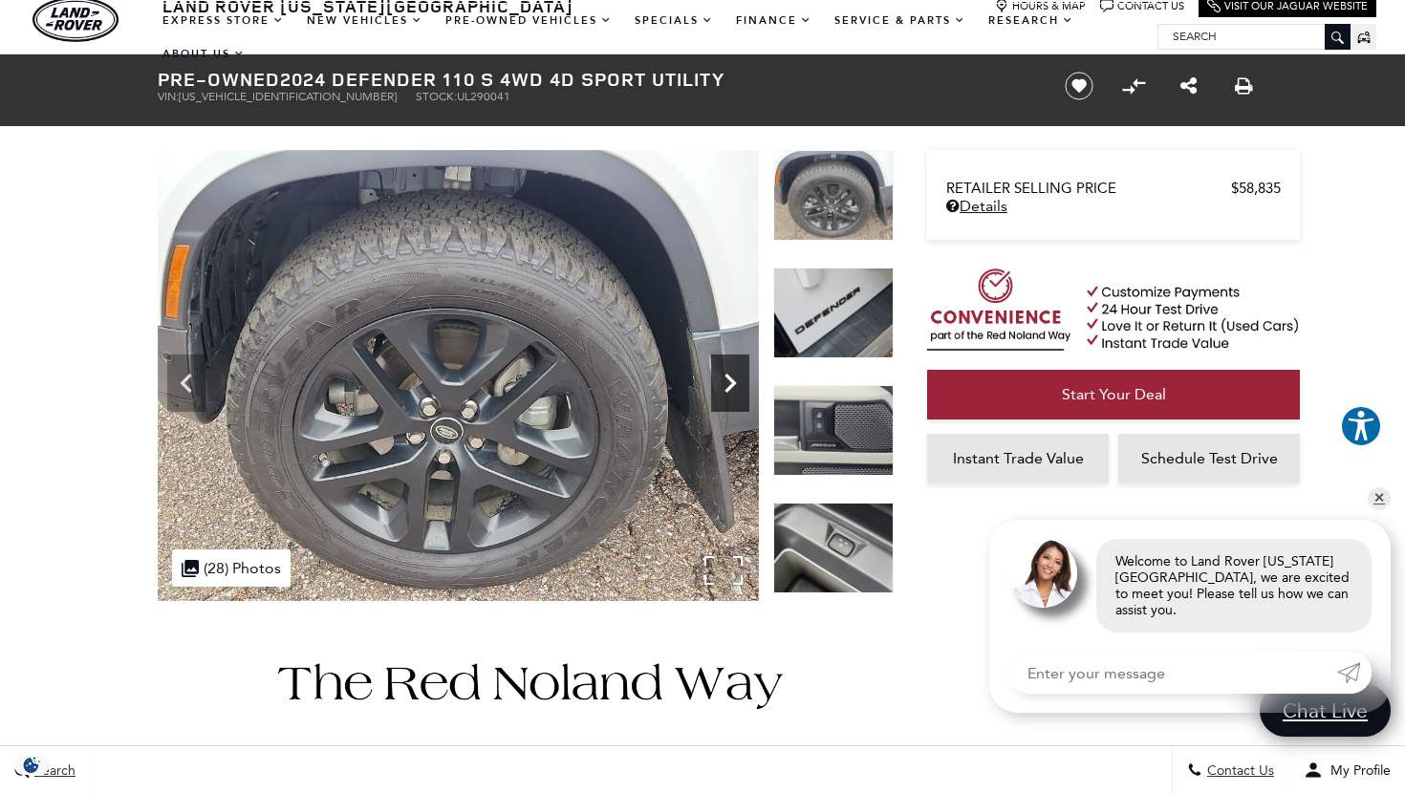
click at [729, 376] on icon "Next" at bounding box center [729, 383] width 11 height 19
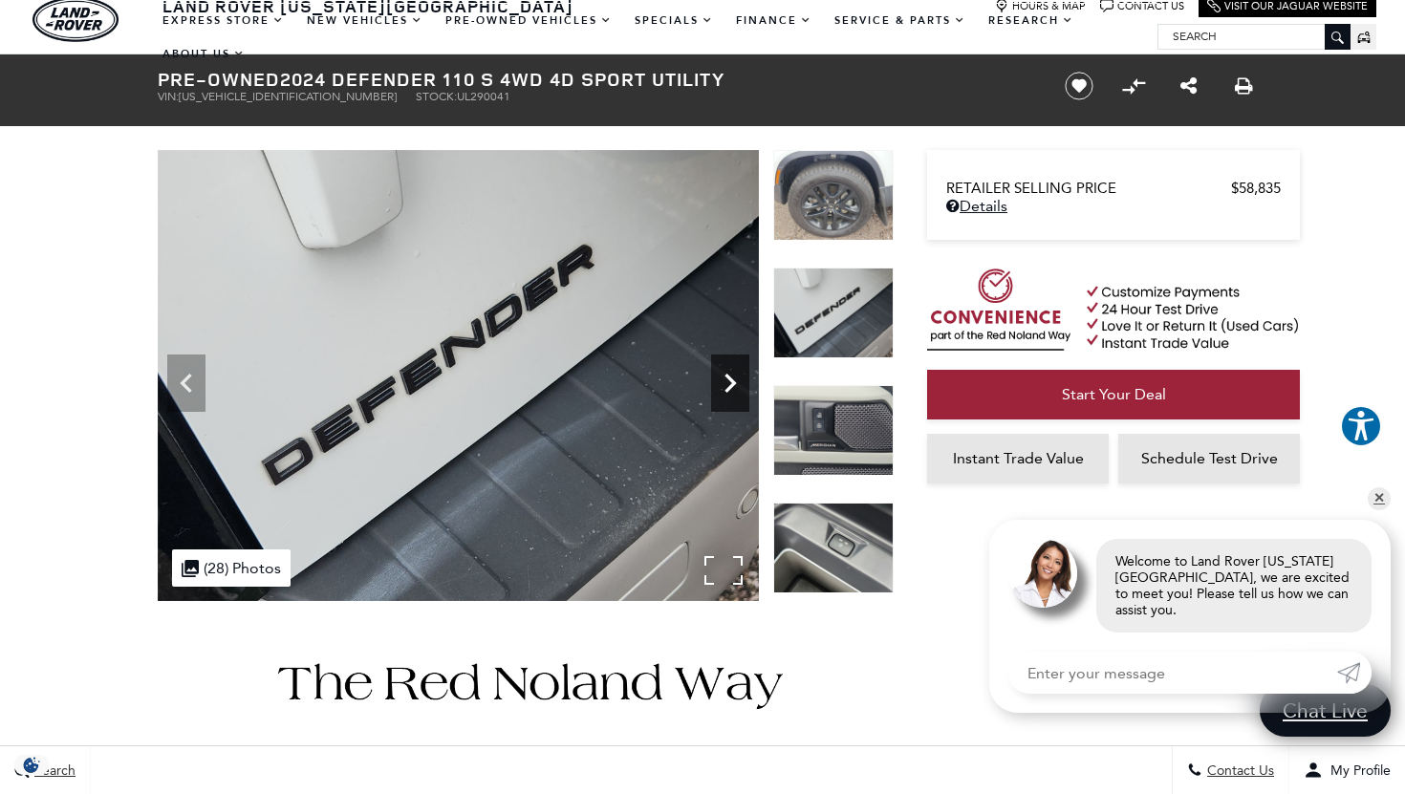
click at [729, 376] on icon "Next" at bounding box center [729, 383] width 11 height 19
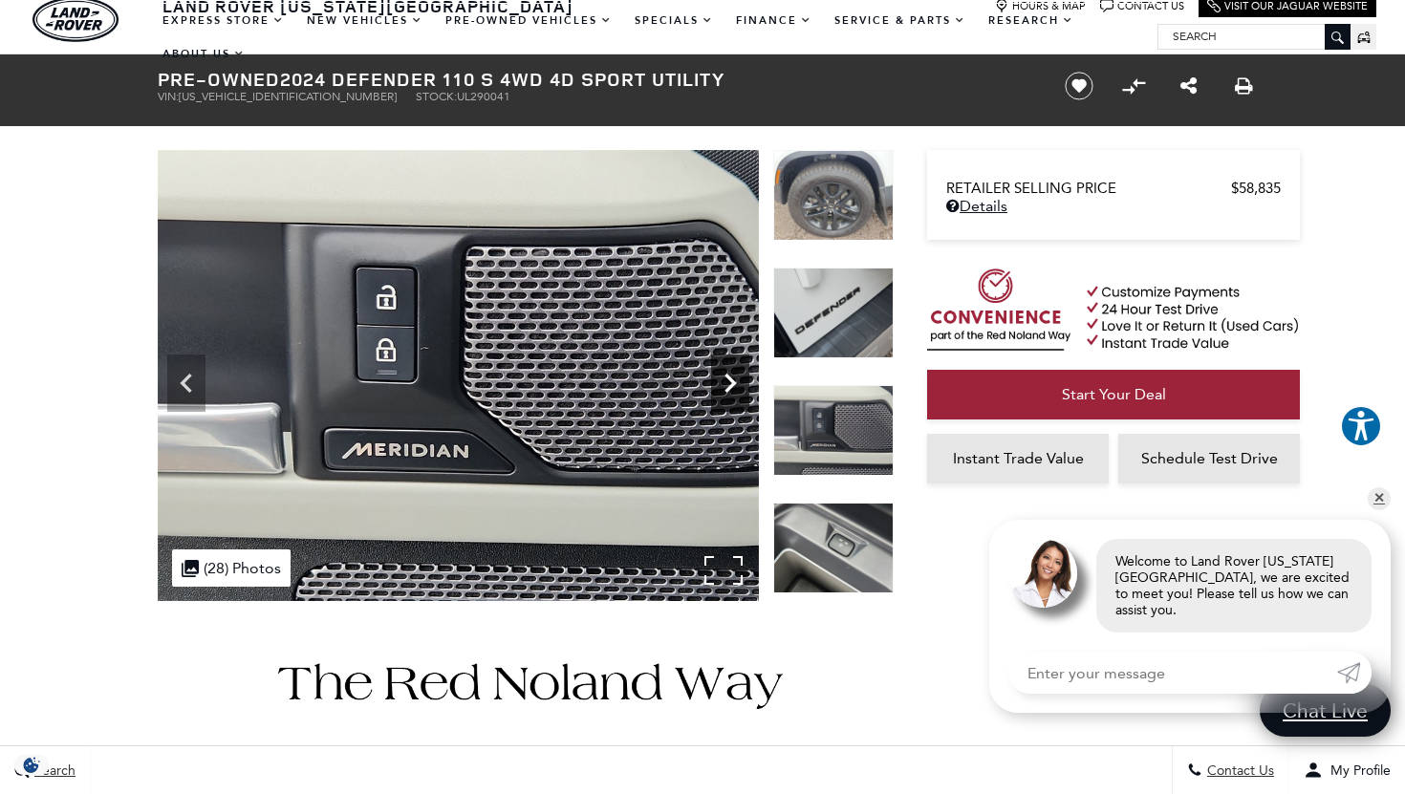
click at [729, 376] on icon "Next" at bounding box center [729, 383] width 11 height 19
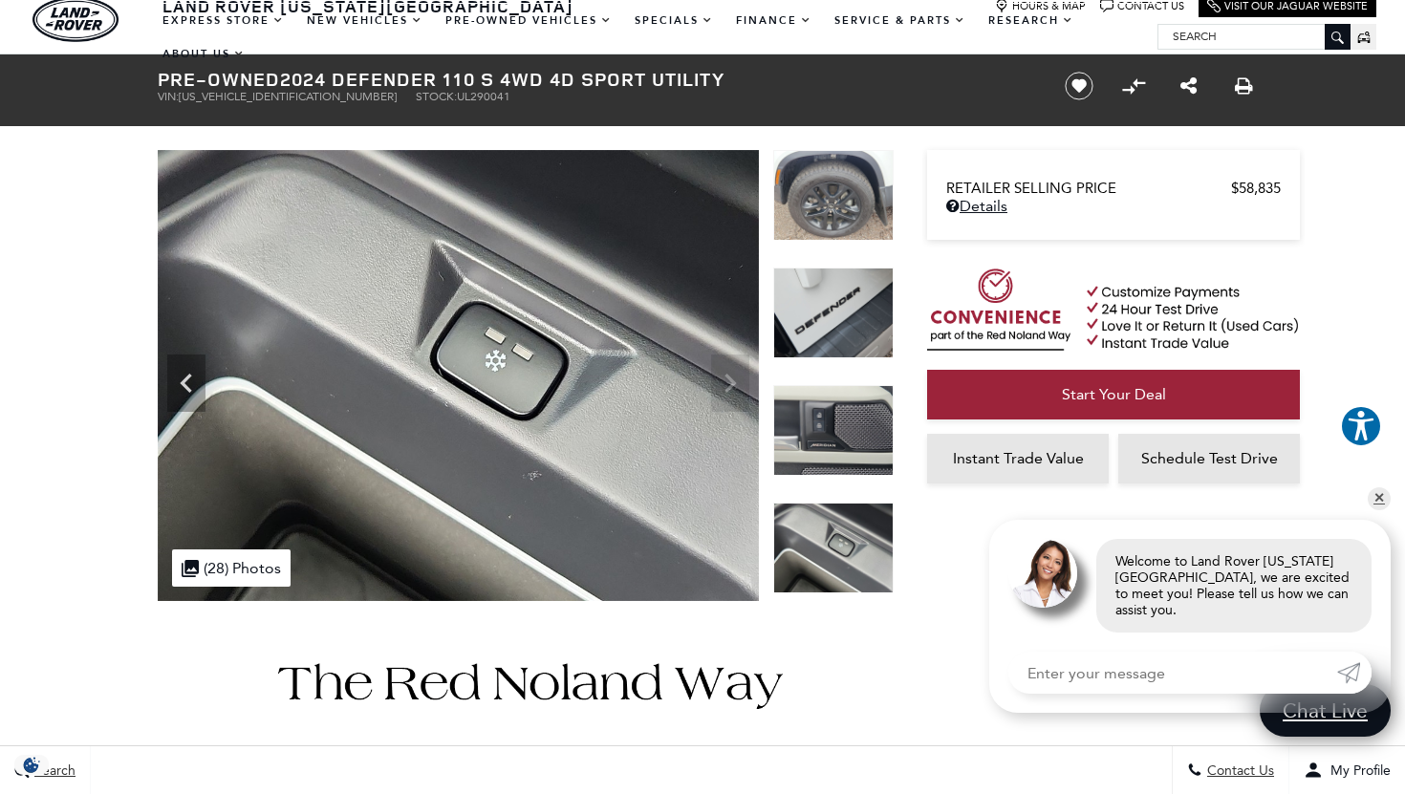
click at [726, 374] on img at bounding box center [458, 375] width 601 height 451
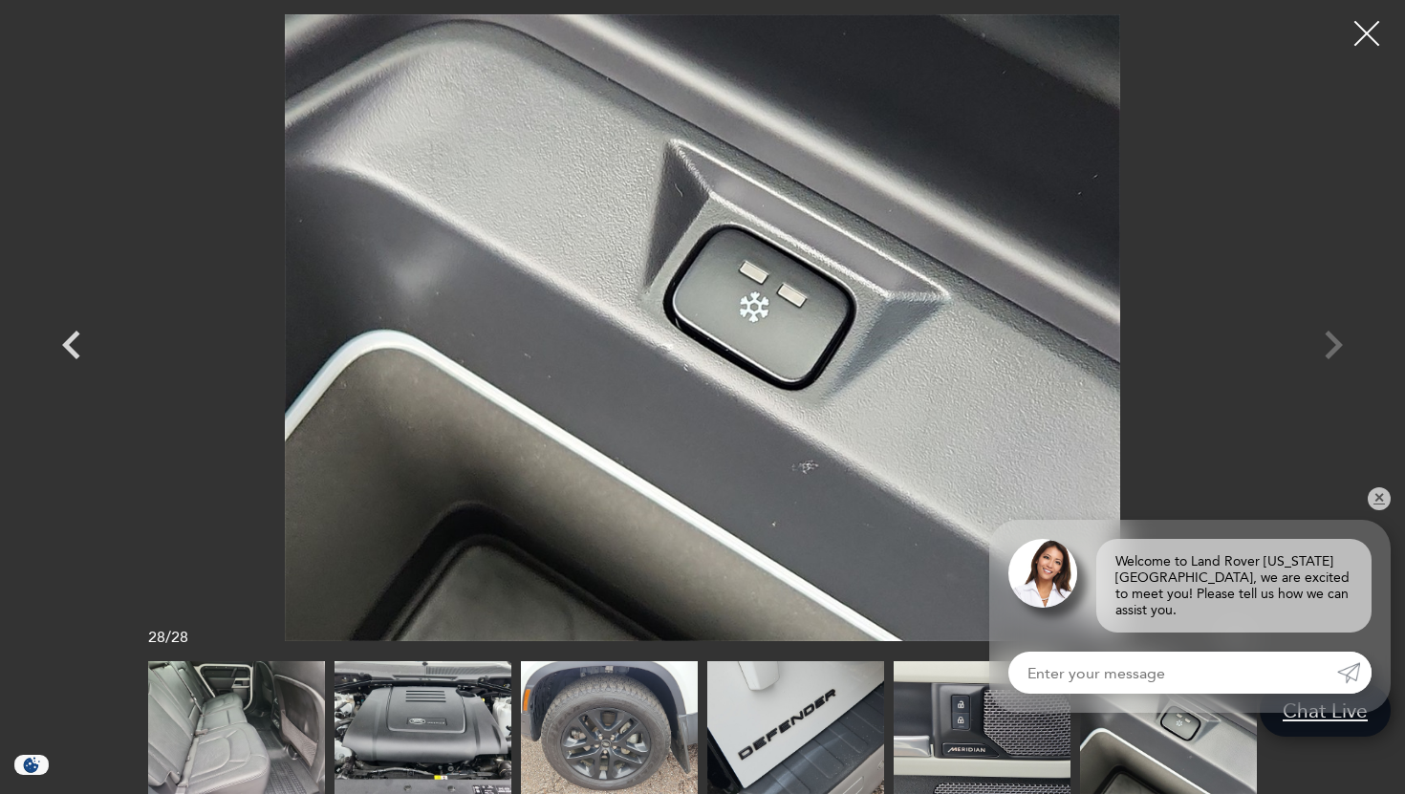
click at [1368, 26] on div at bounding box center [1367, 34] width 51 height 51
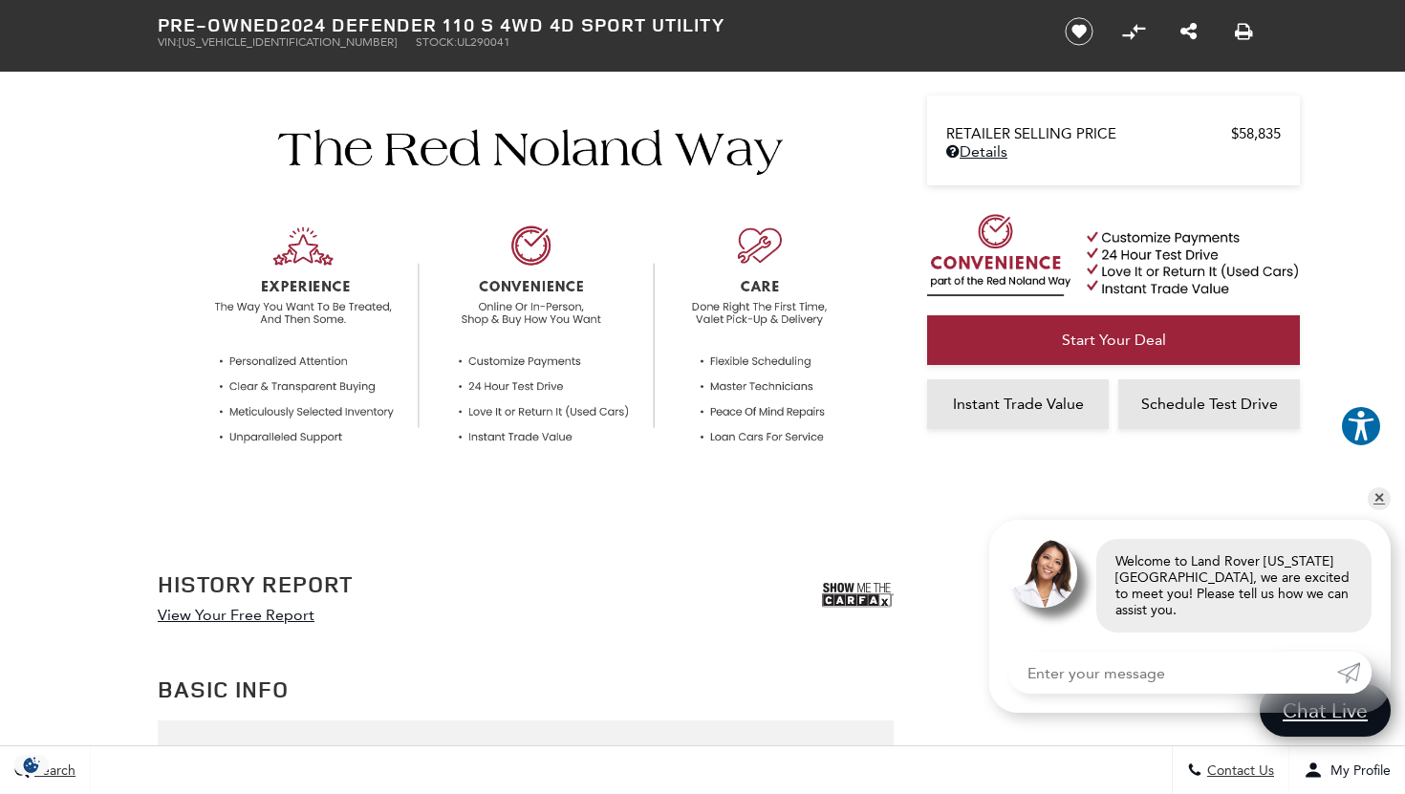
scroll to position [569, 0]
click at [1382, 510] on link "✕" at bounding box center [1378, 498] width 23 height 23
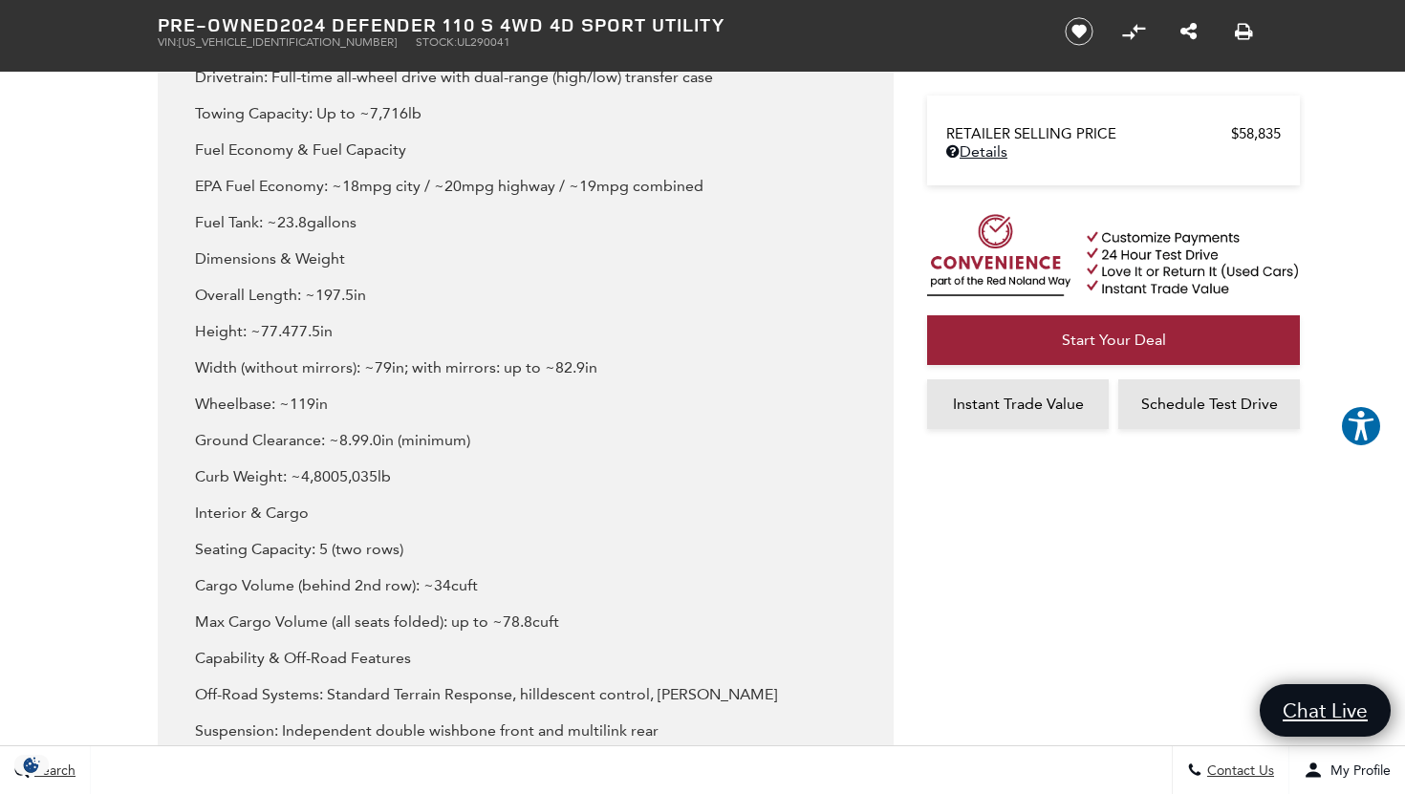
scroll to position [2619, 0]
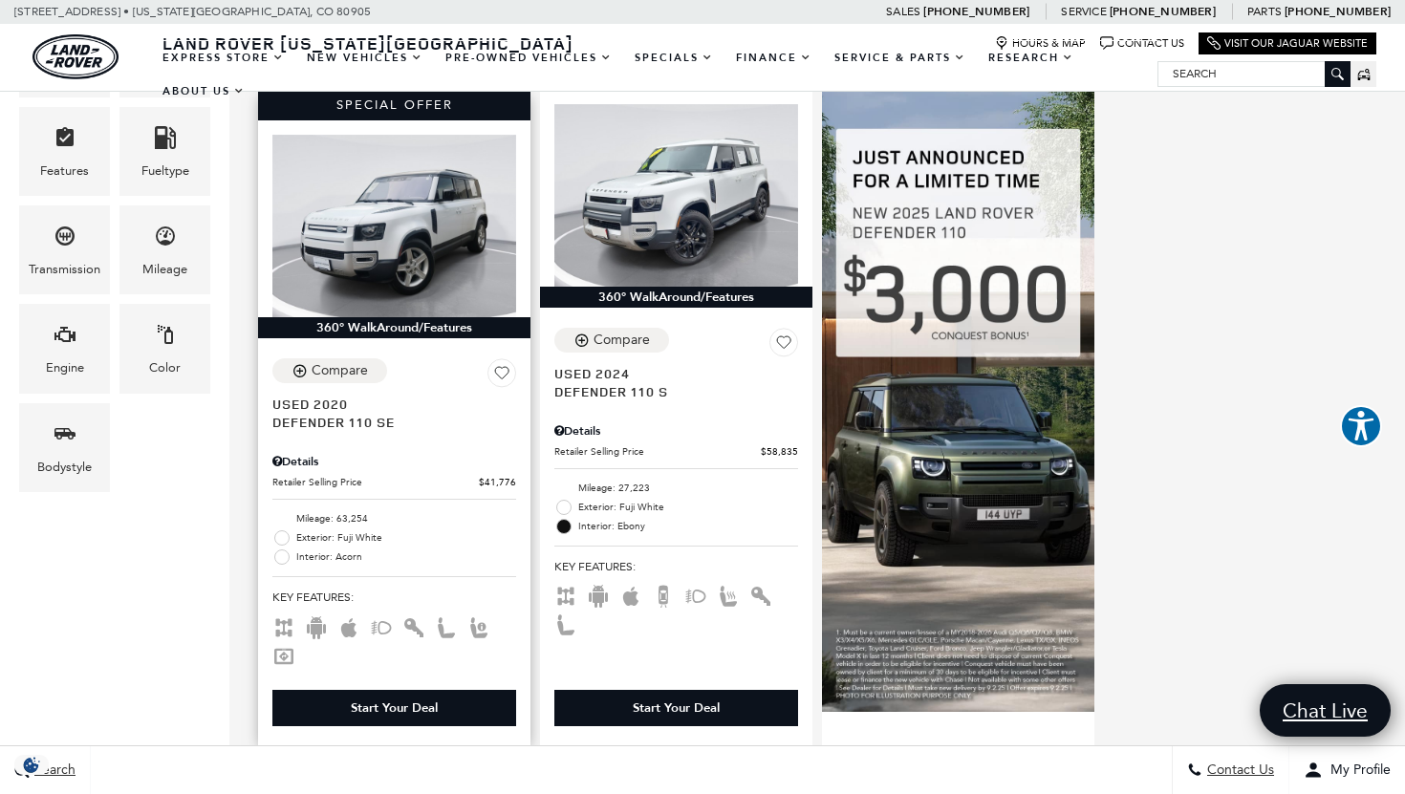
scroll to position [543, 0]
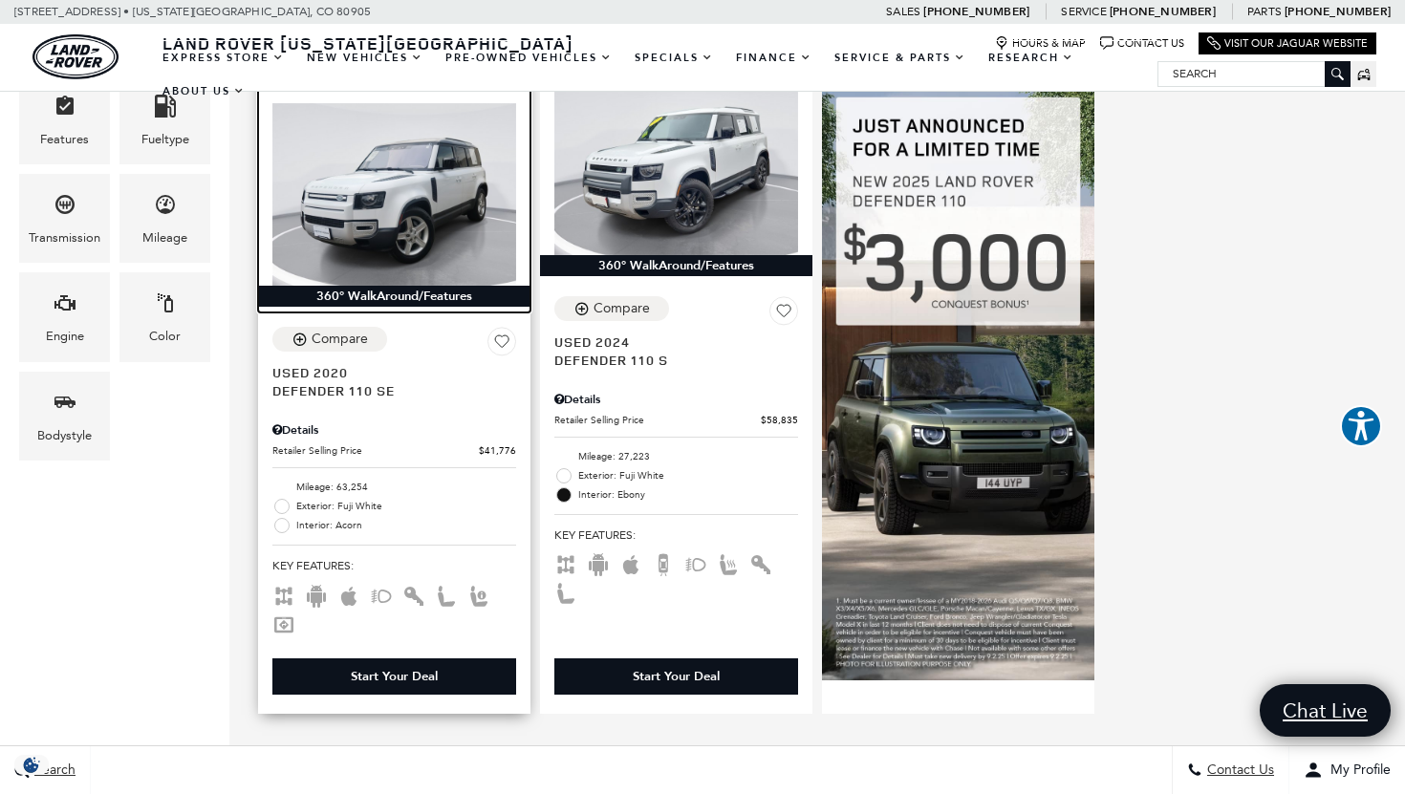
click at [365, 193] on img at bounding box center [394, 194] width 244 height 183
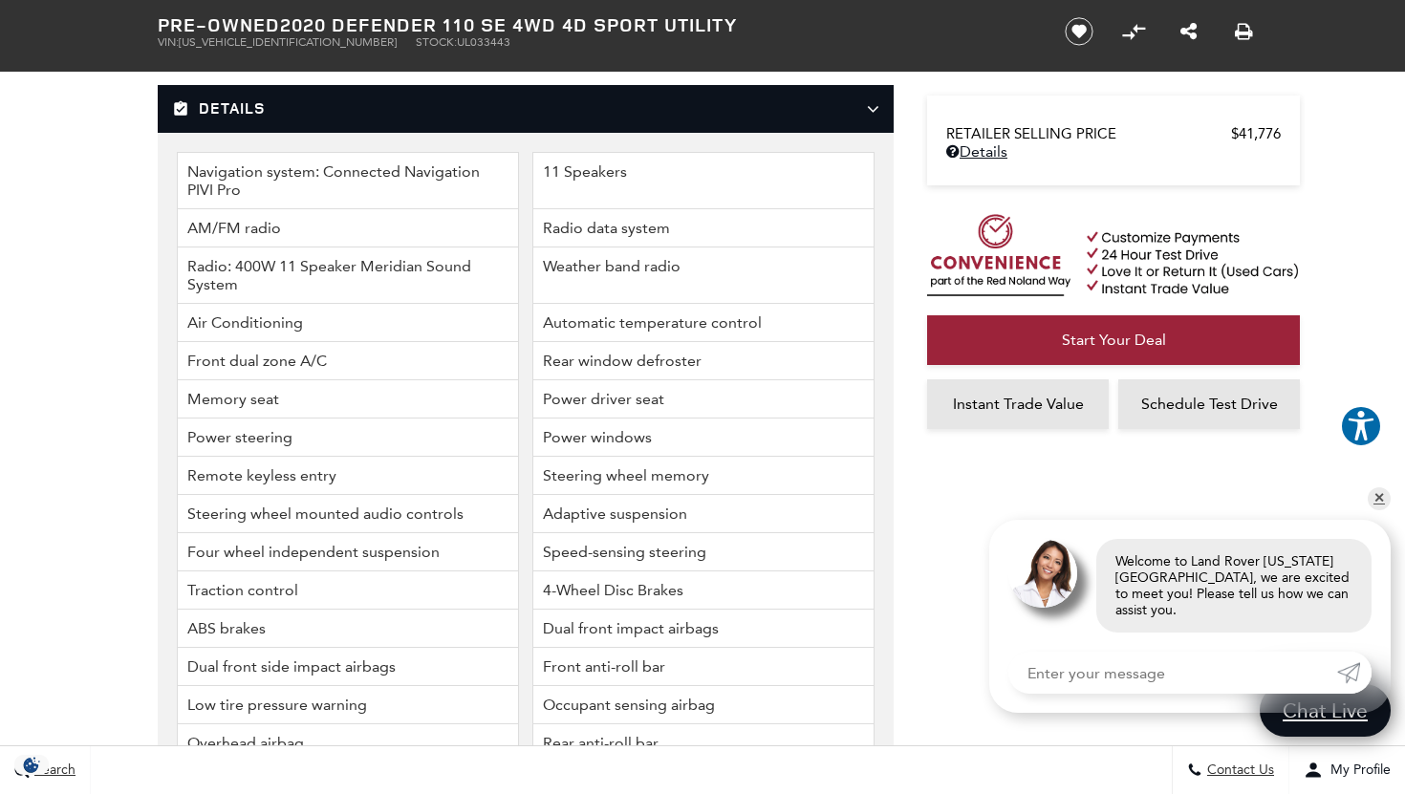
scroll to position [3333, 0]
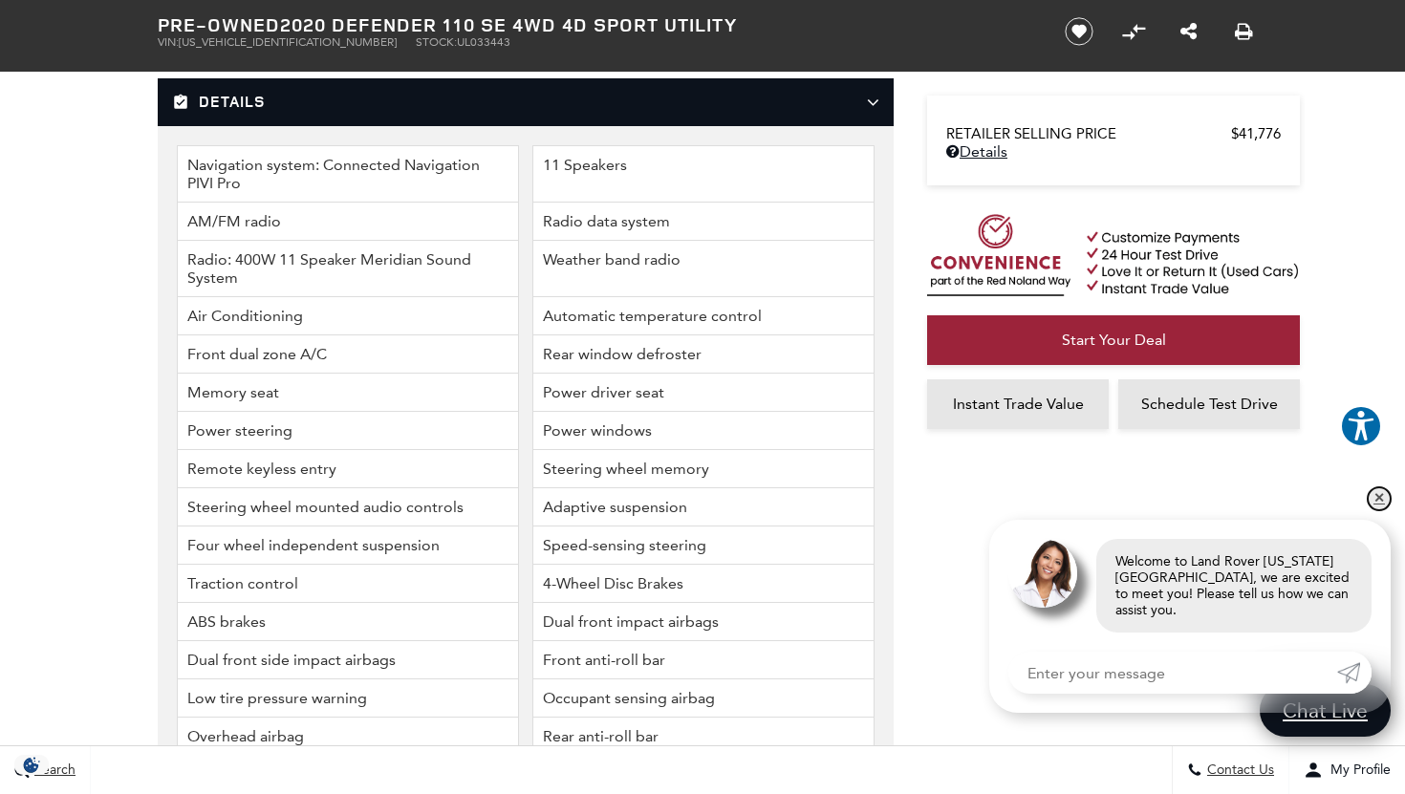
click at [1376, 510] on link "✕" at bounding box center [1378, 498] width 23 height 23
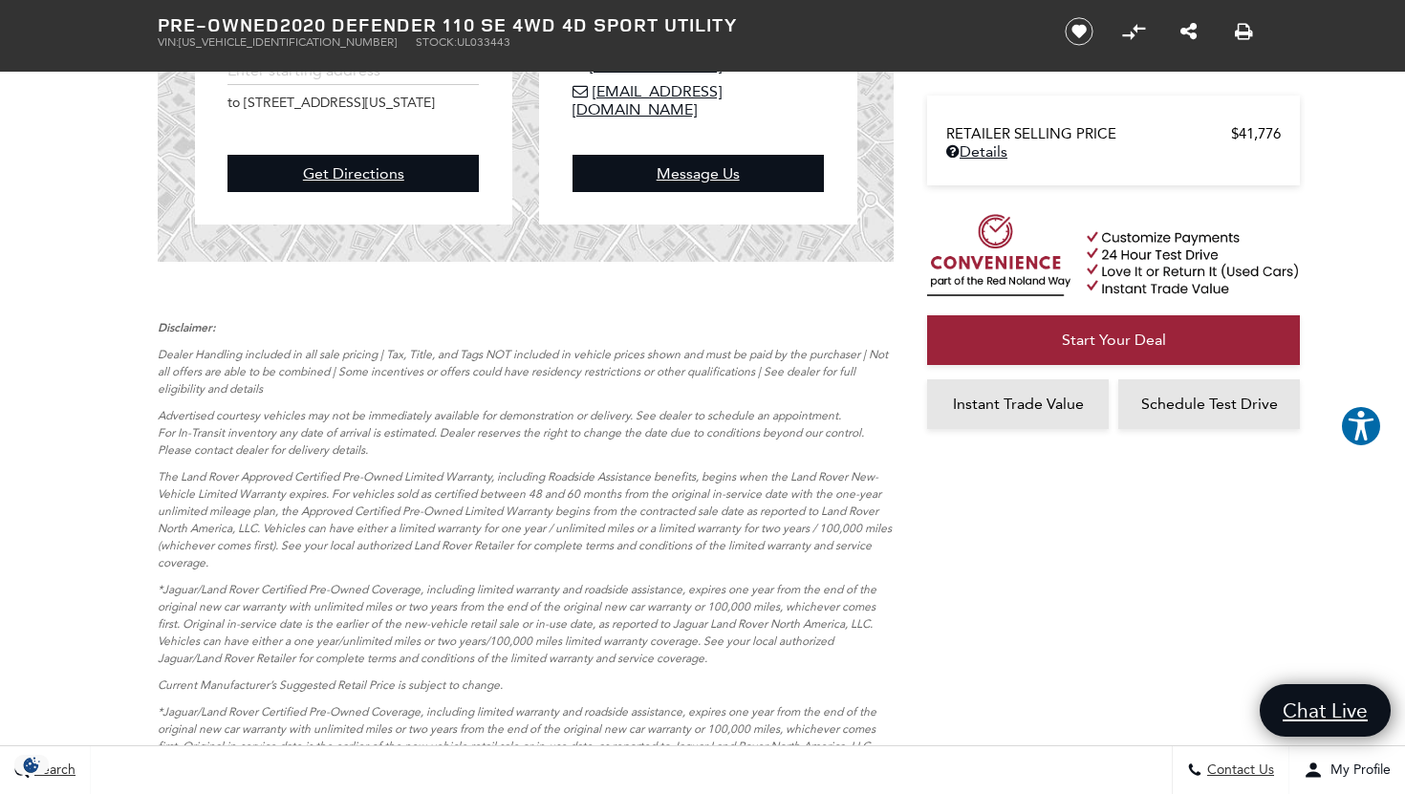
scroll to position [5213, 0]
